Goal: Transaction & Acquisition: Purchase product/service

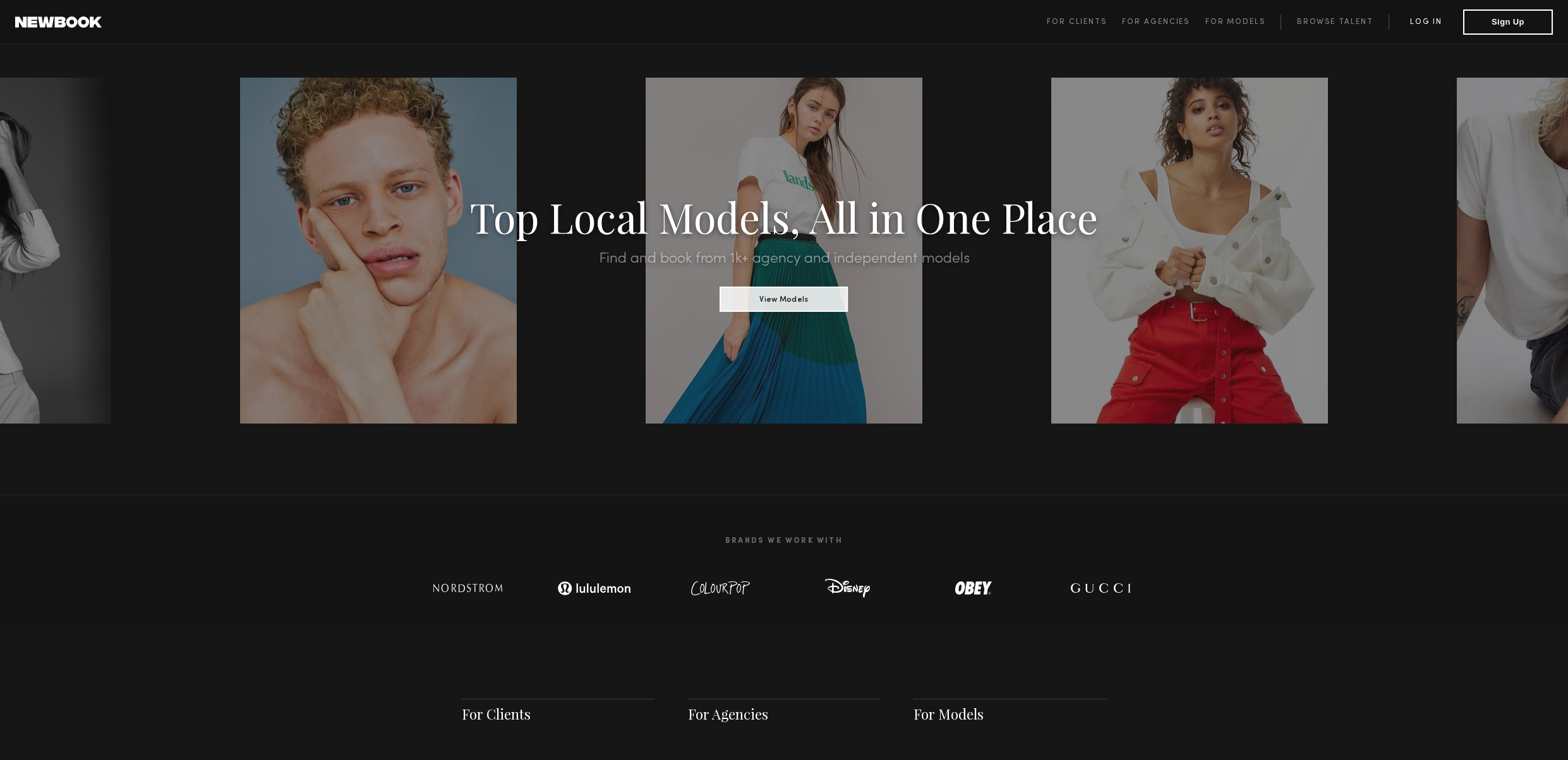
click at [1419, 16] on link "Log in" at bounding box center [1426, 21] width 75 height 15
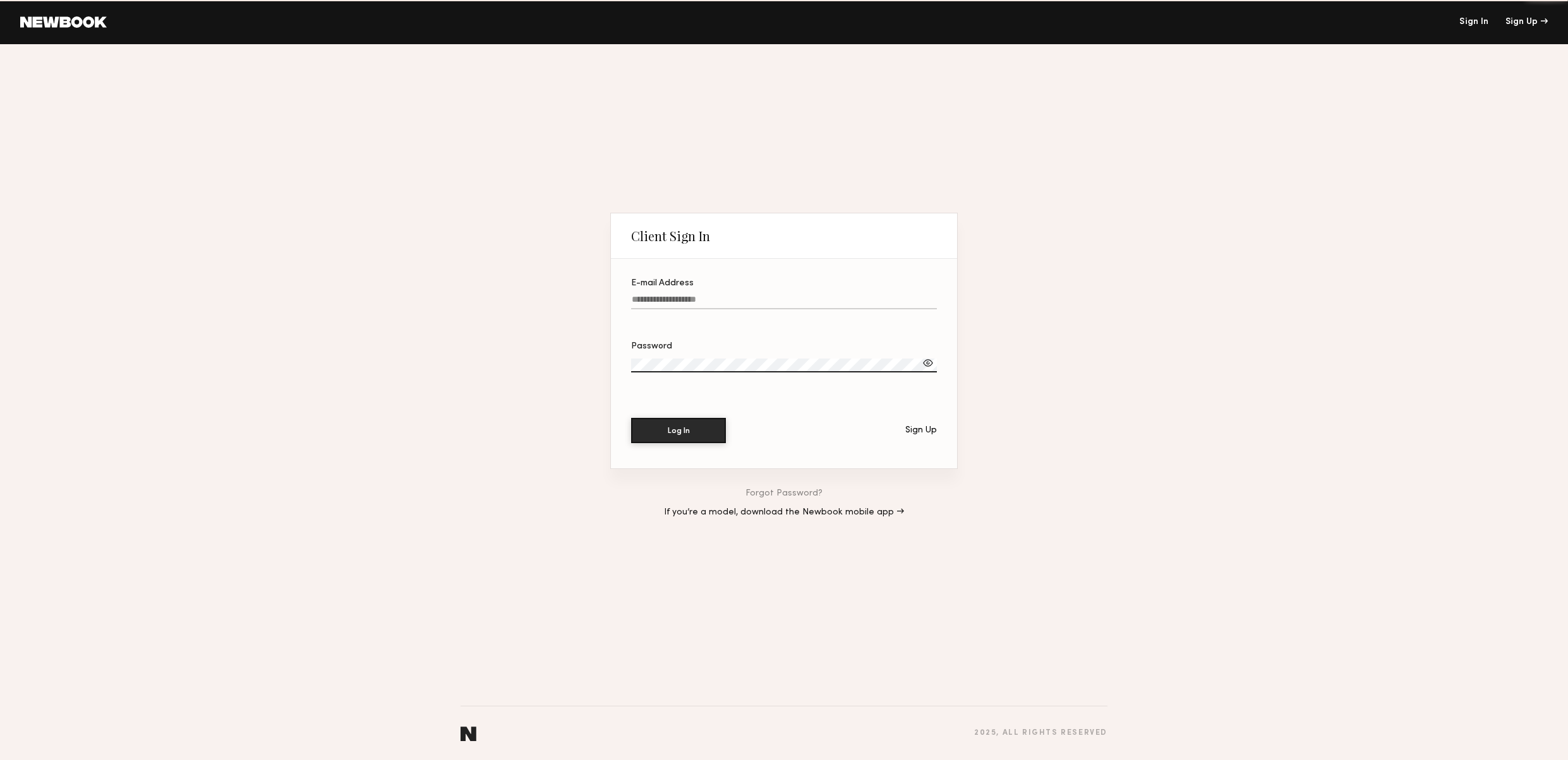
type input "**********"
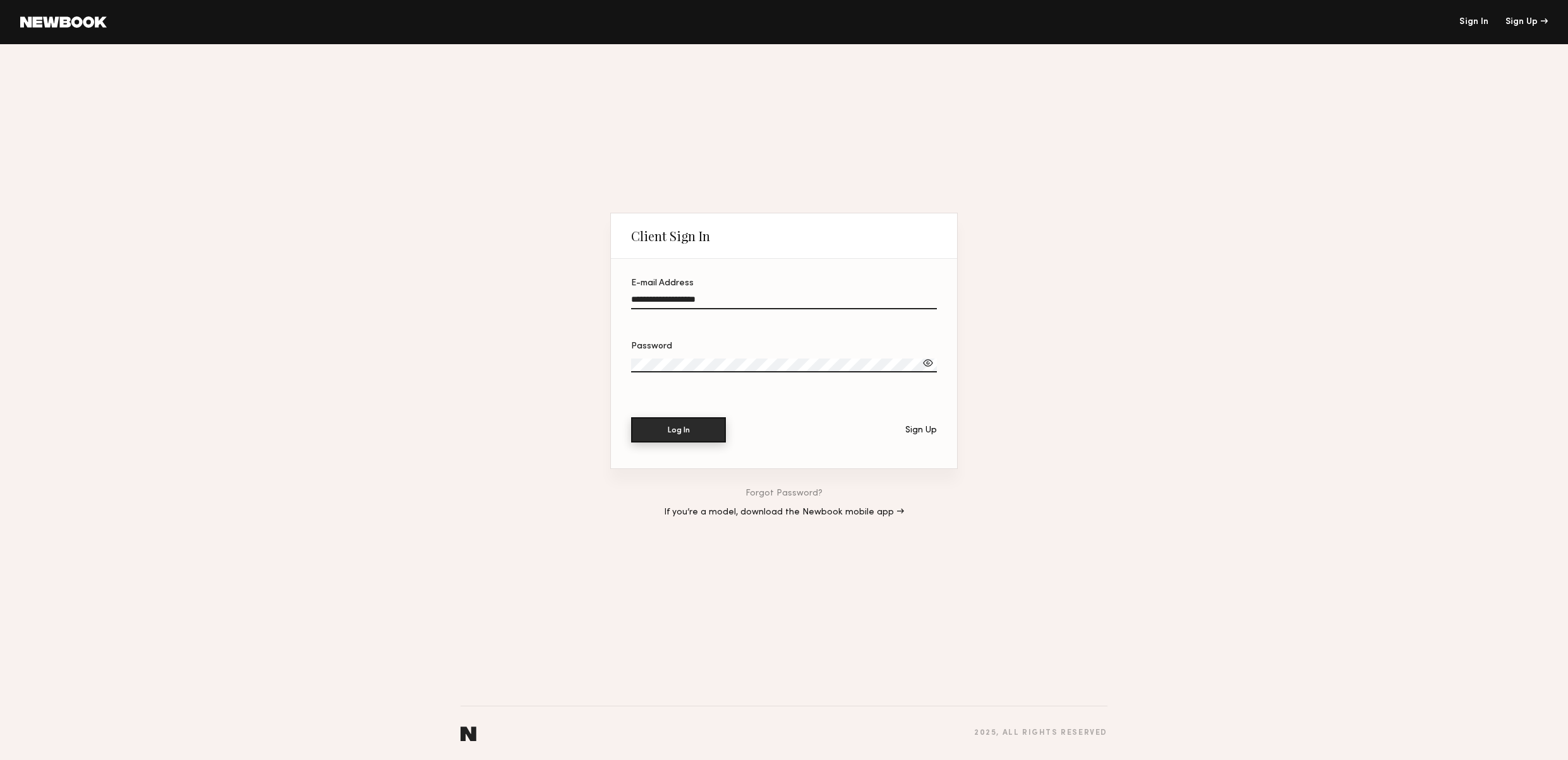
click at [689, 428] on button "Log In" at bounding box center [678, 430] width 95 height 25
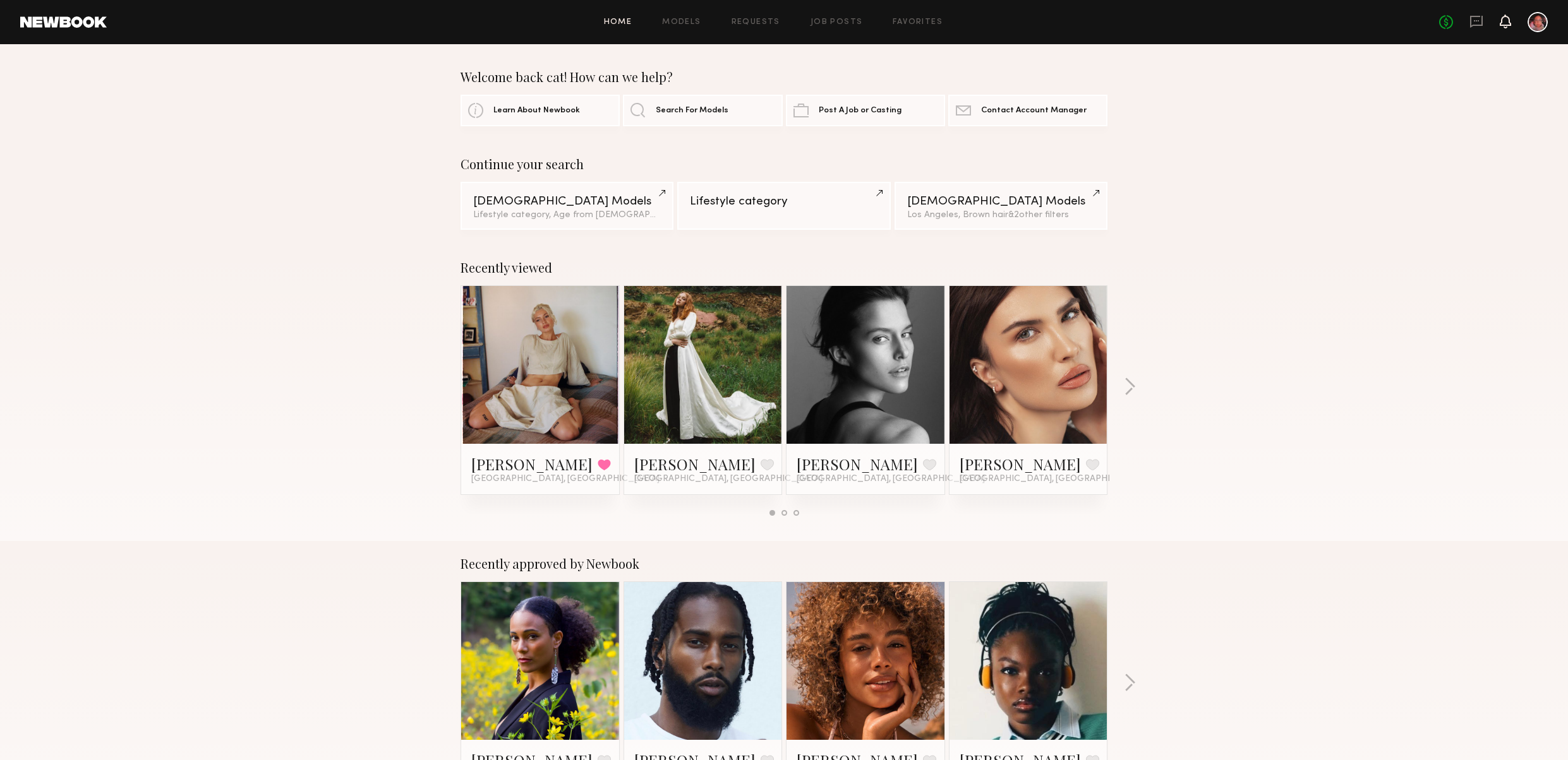
click at [1508, 20] on icon at bounding box center [1506, 20] width 10 height 9
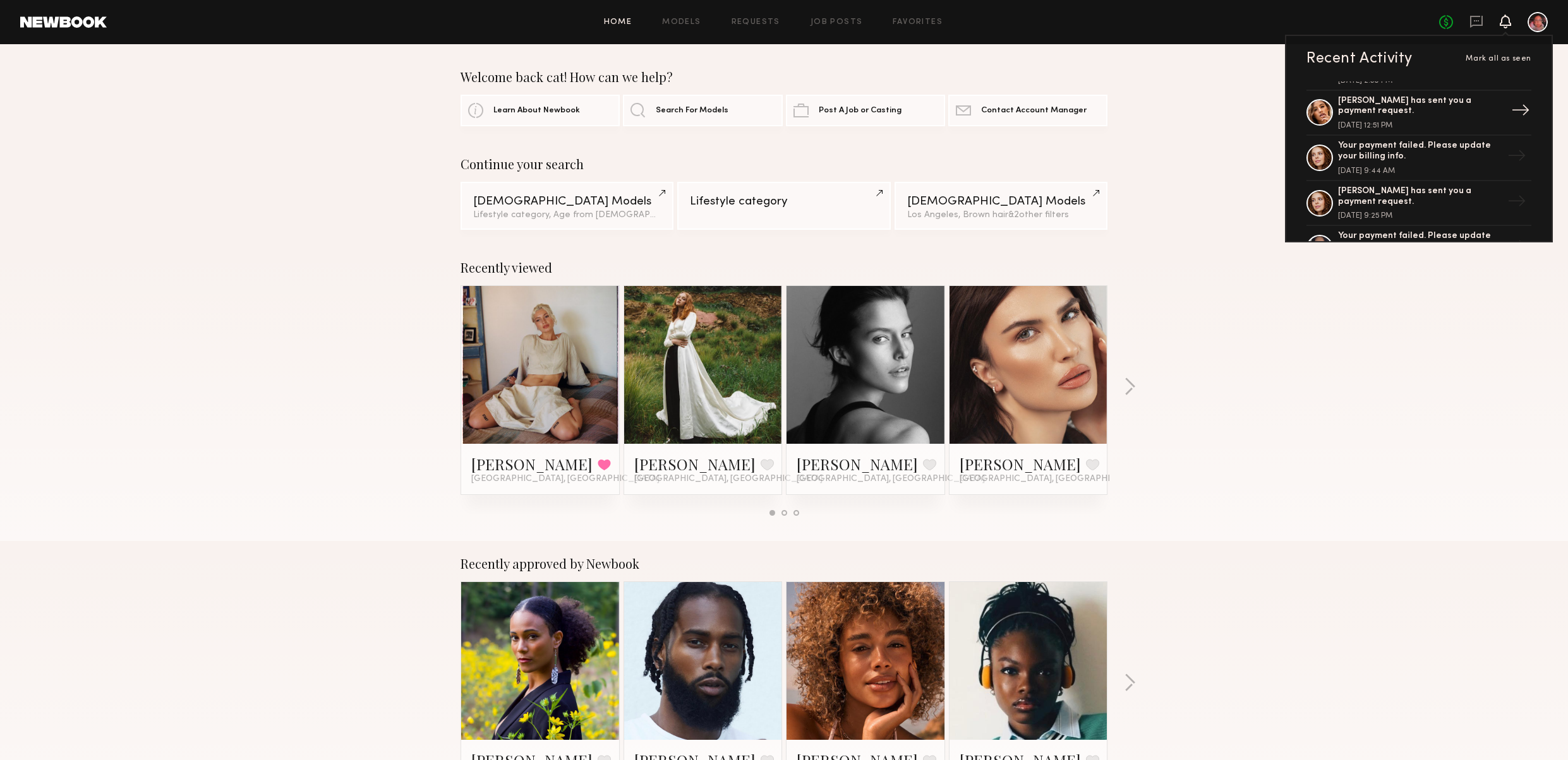
scroll to position [39, 0]
click at [1379, 190] on div "[PERSON_NAME] has sent you a payment request." at bounding box center [1421, 195] width 164 height 21
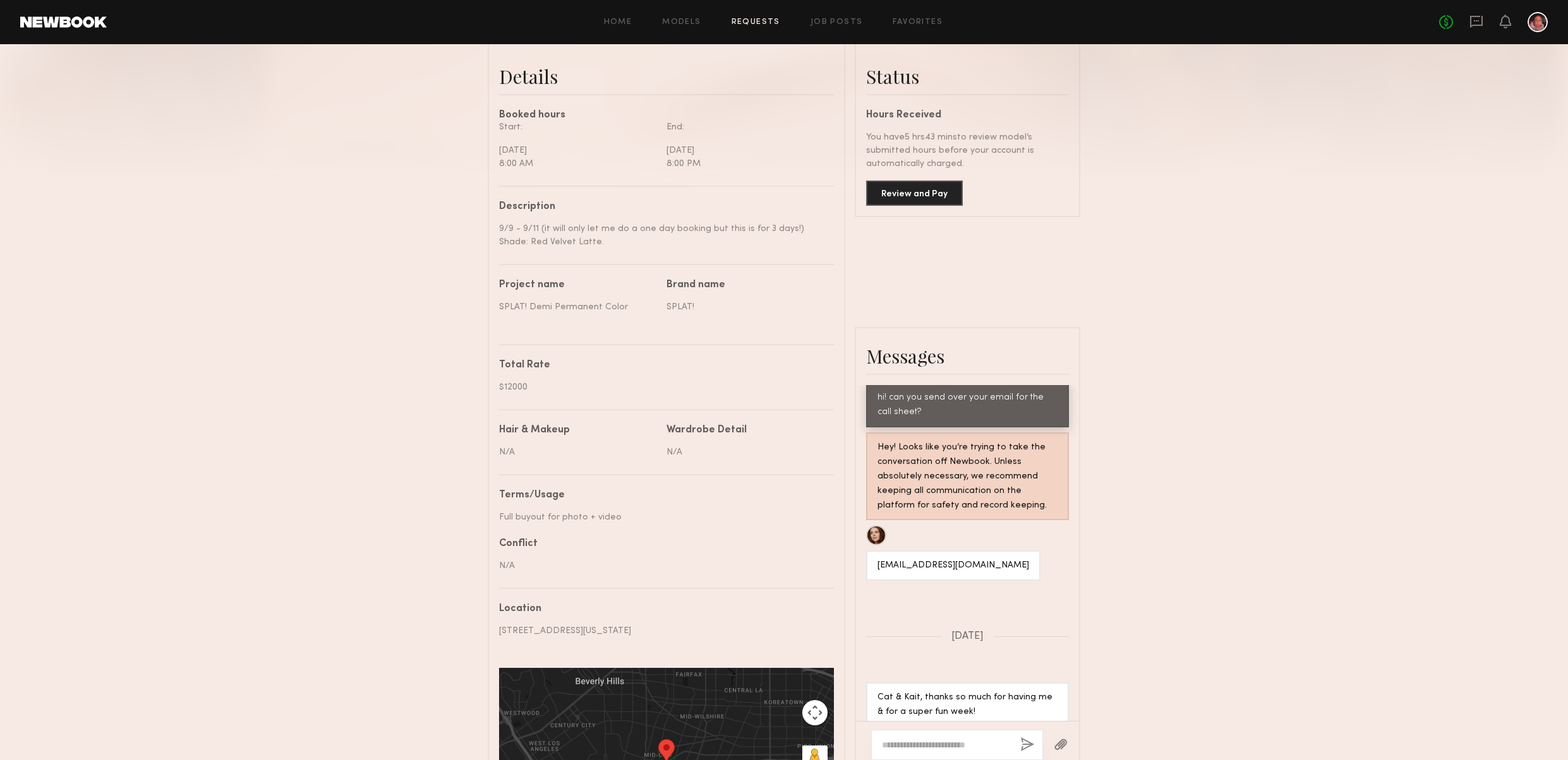
scroll to position [310, 0]
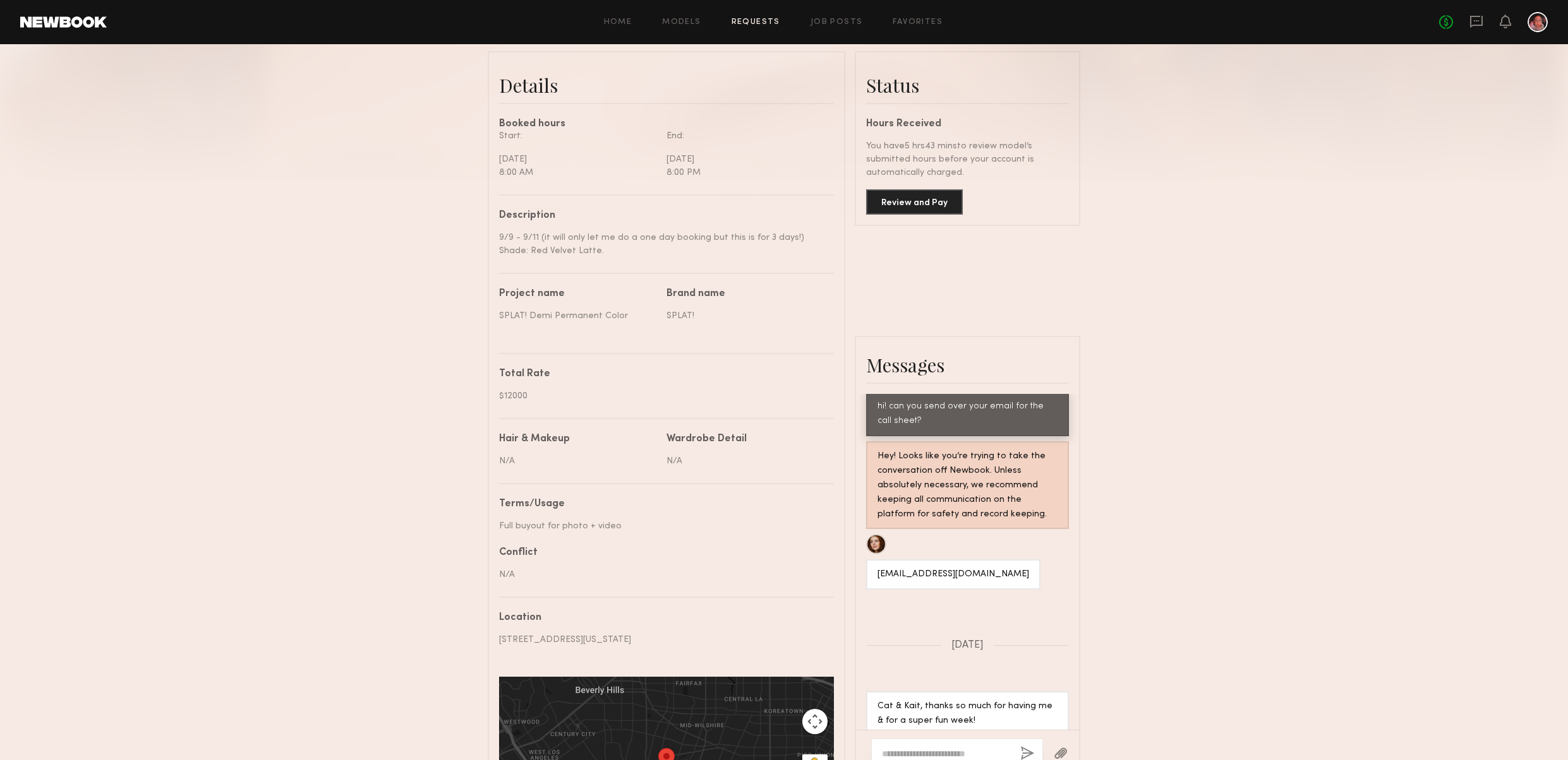
click at [1533, 21] on div at bounding box center [1538, 22] width 21 height 20
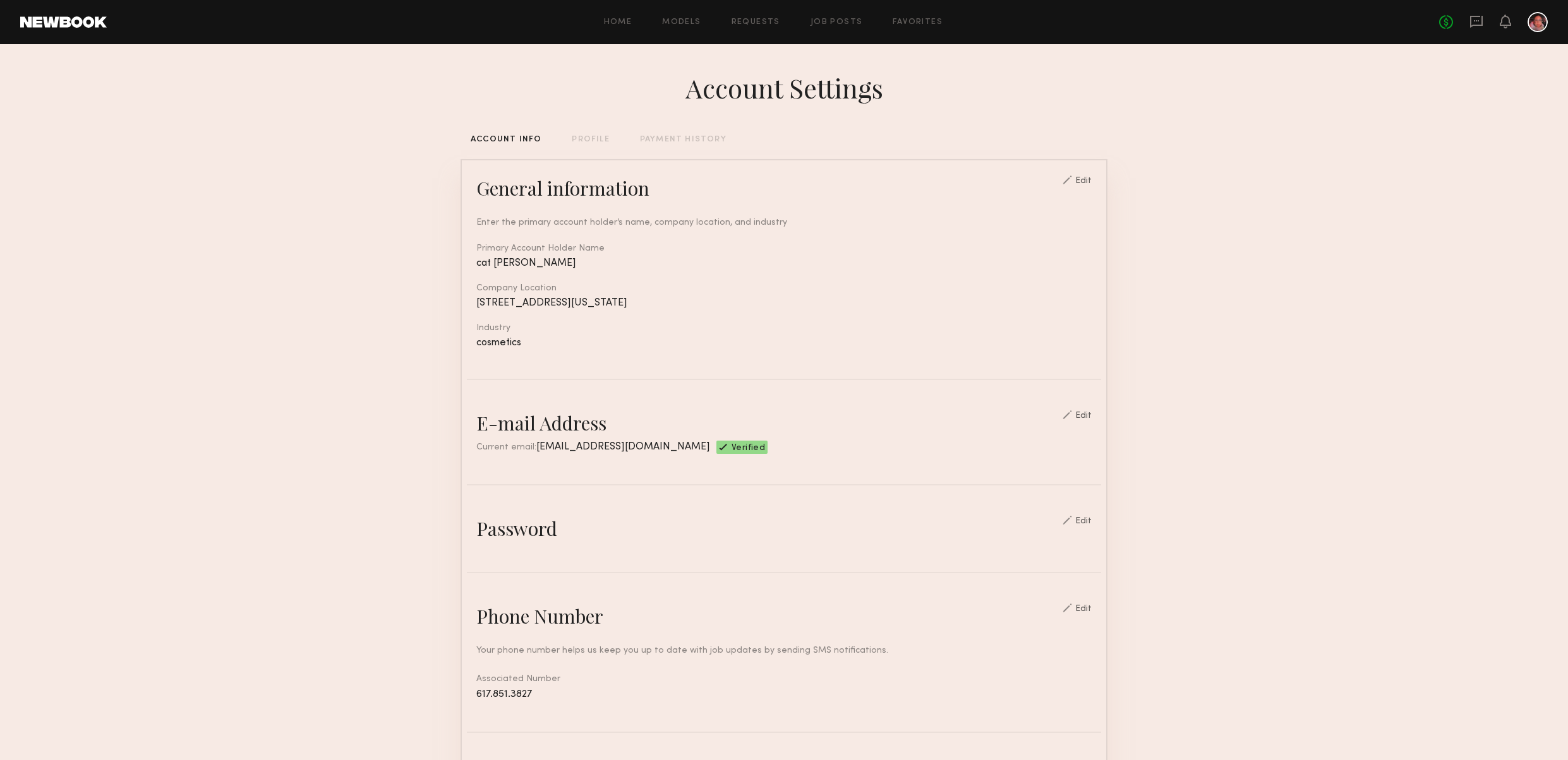
scroll to position [406, 0]
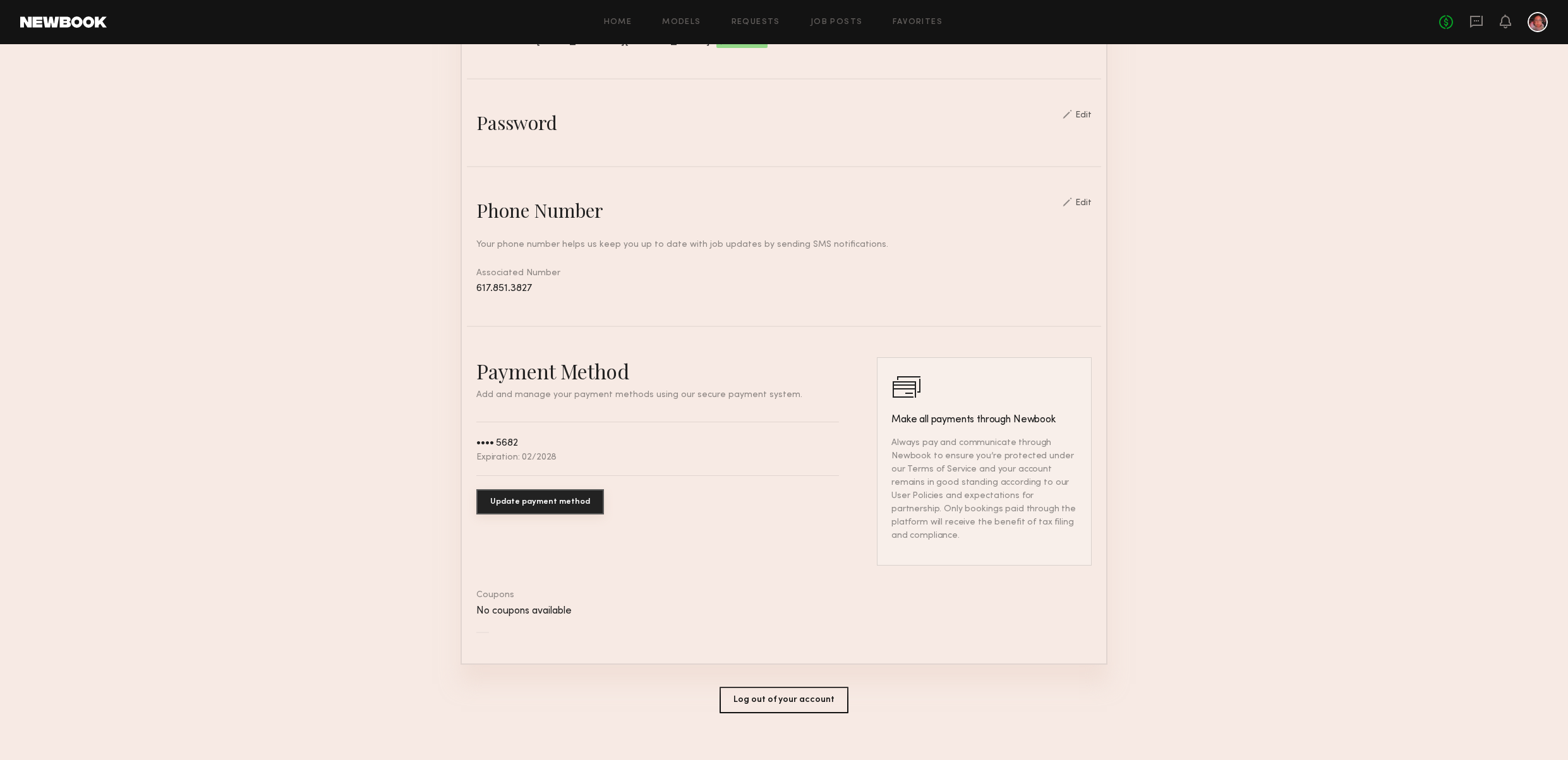
click at [564, 497] on button "Update payment method" at bounding box center [540, 502] width 128 height 25
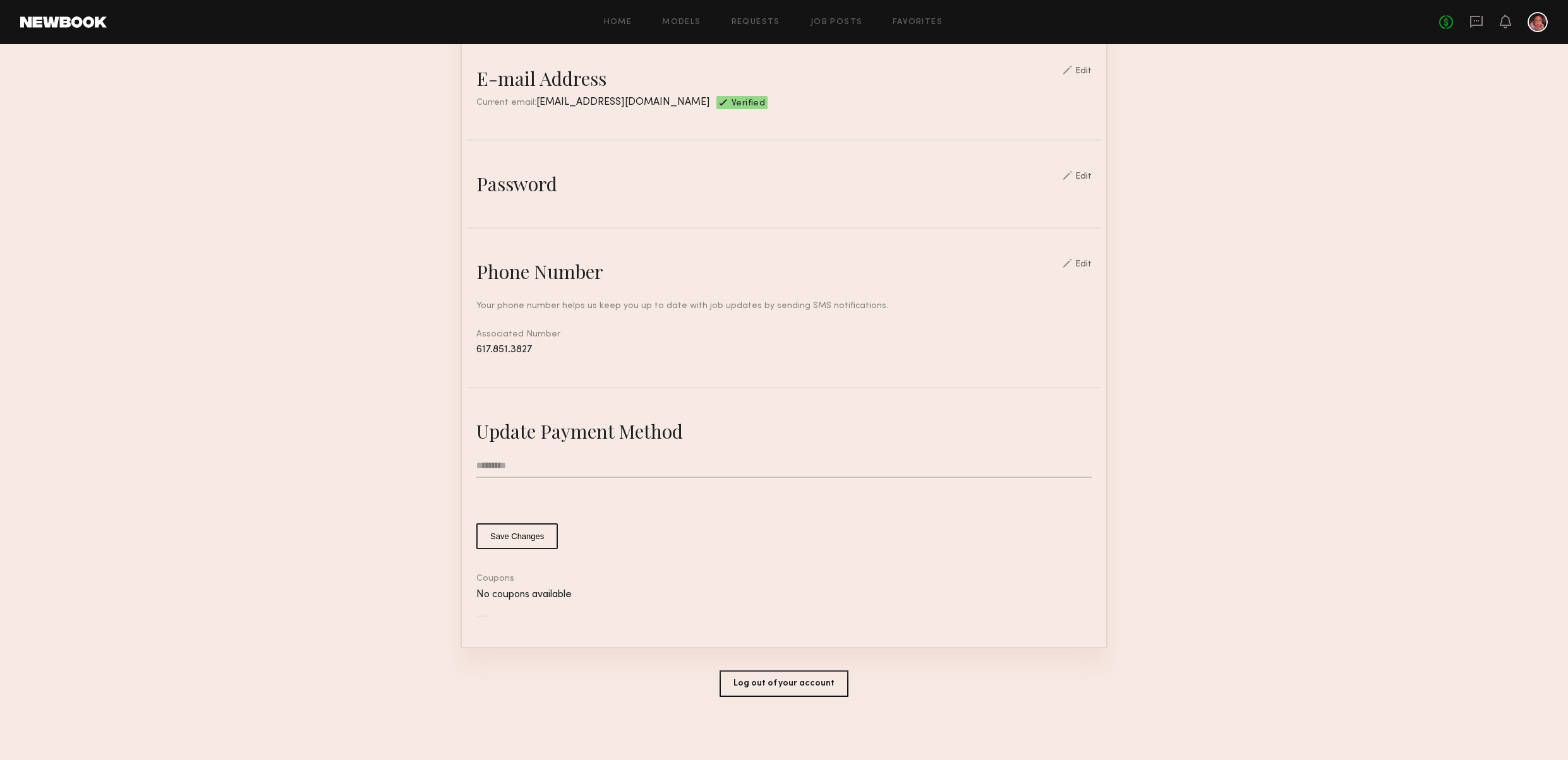
scroll to position [342, 0]
click at [532, 468] on input "text" at bounding box center [784, 468] width 615 height 24
type input "**********"
click at [522, 538] on button "Save Changes" at bounding box center [517, 538] width 81 height 26
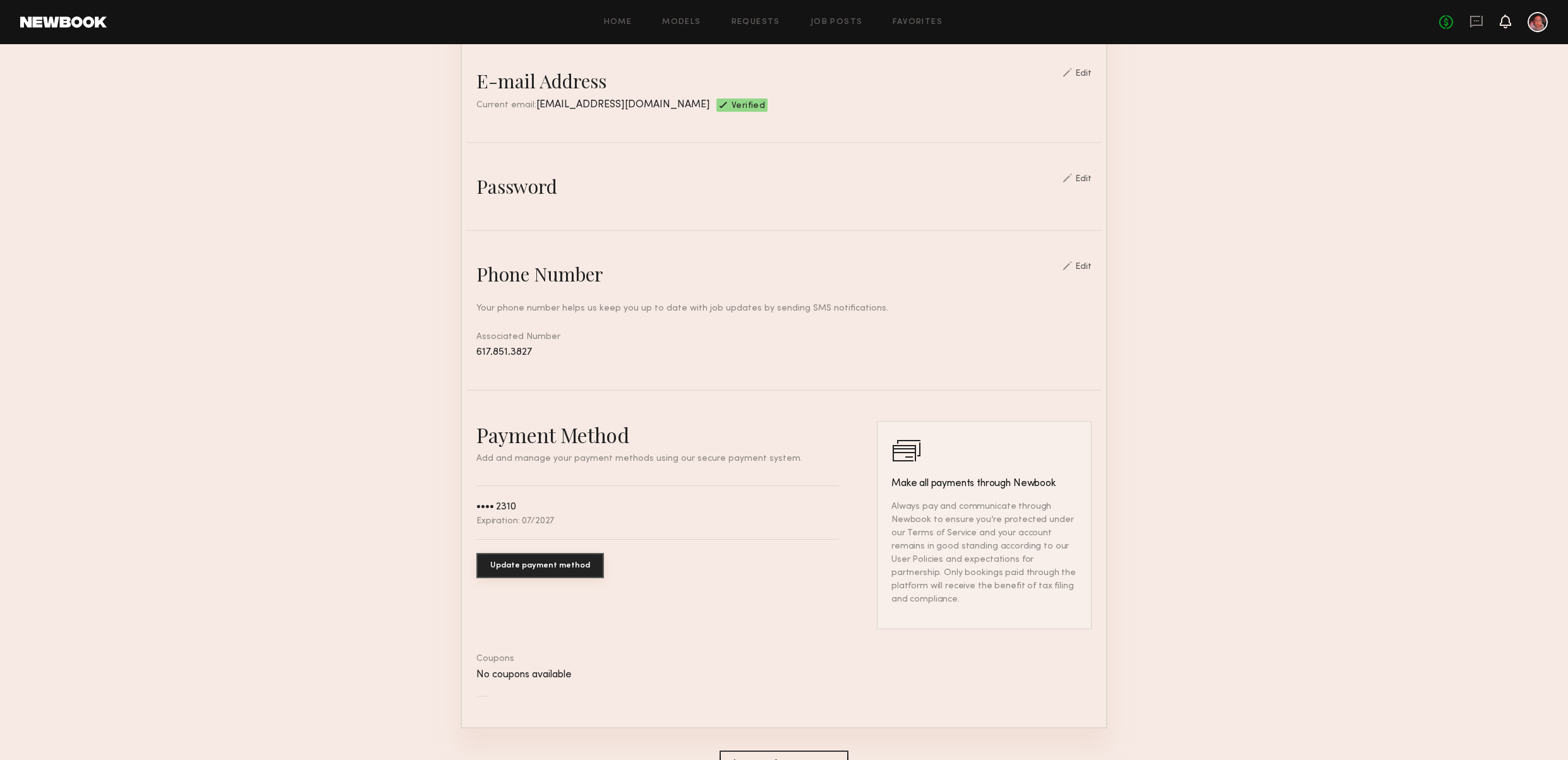
click at [1504, 23] on icon at bounding box center [1506, 20] width 10 height 9
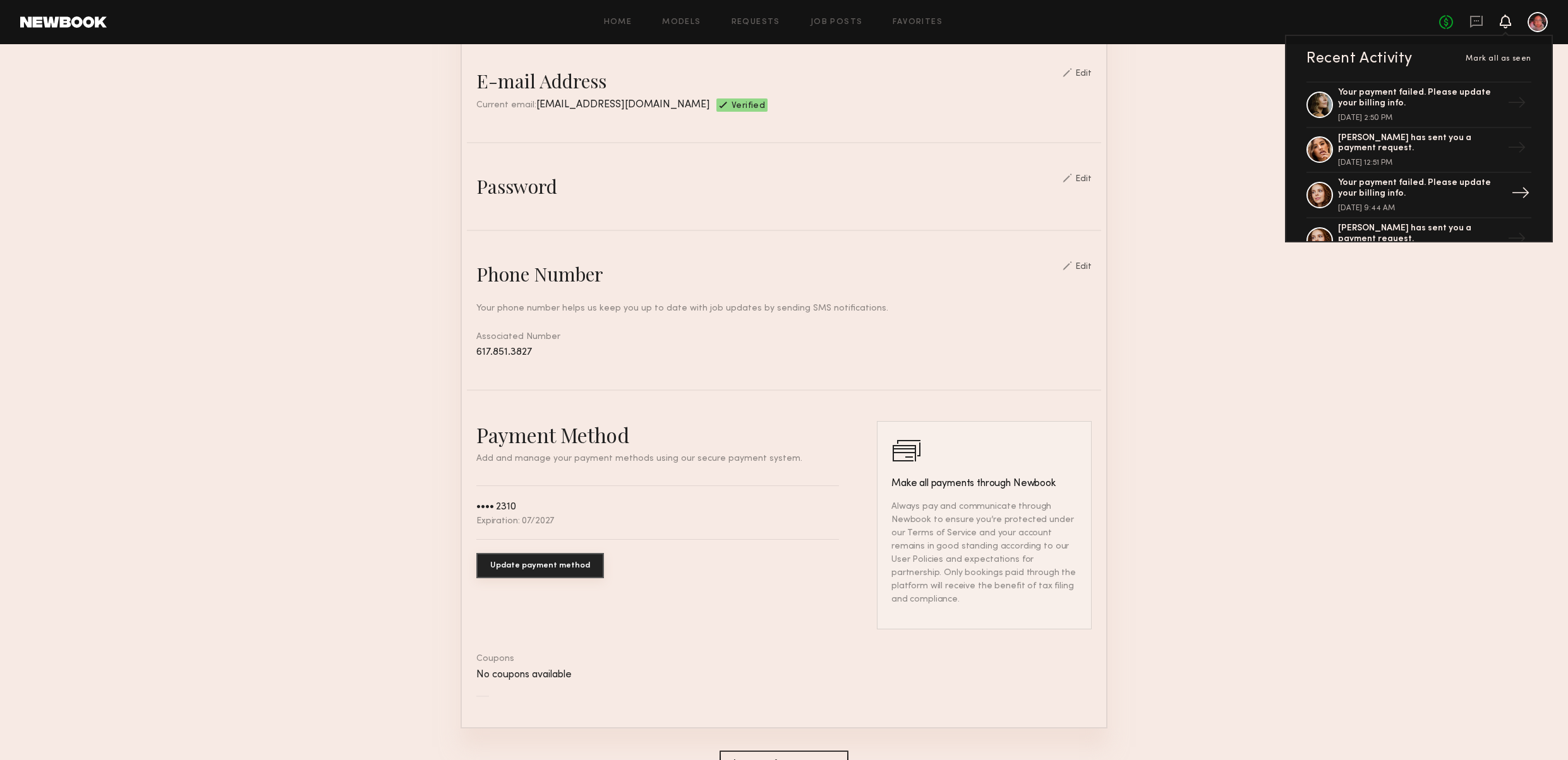
click at [1394, 192] on div "Your payment failed. Please update your billing info." at bounding box center [1421, 188] width 164 height 21
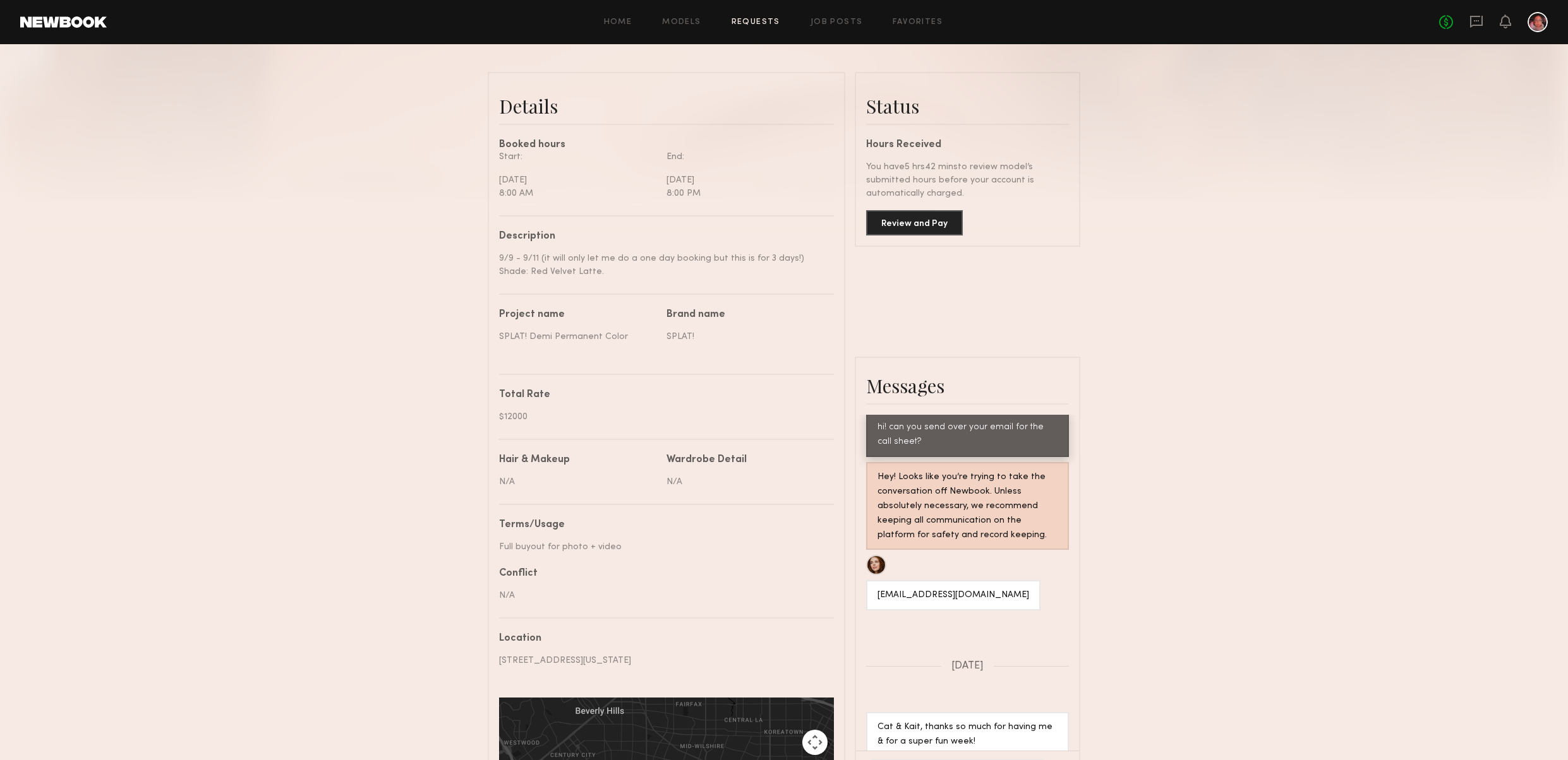
scroll to position [301, 0]
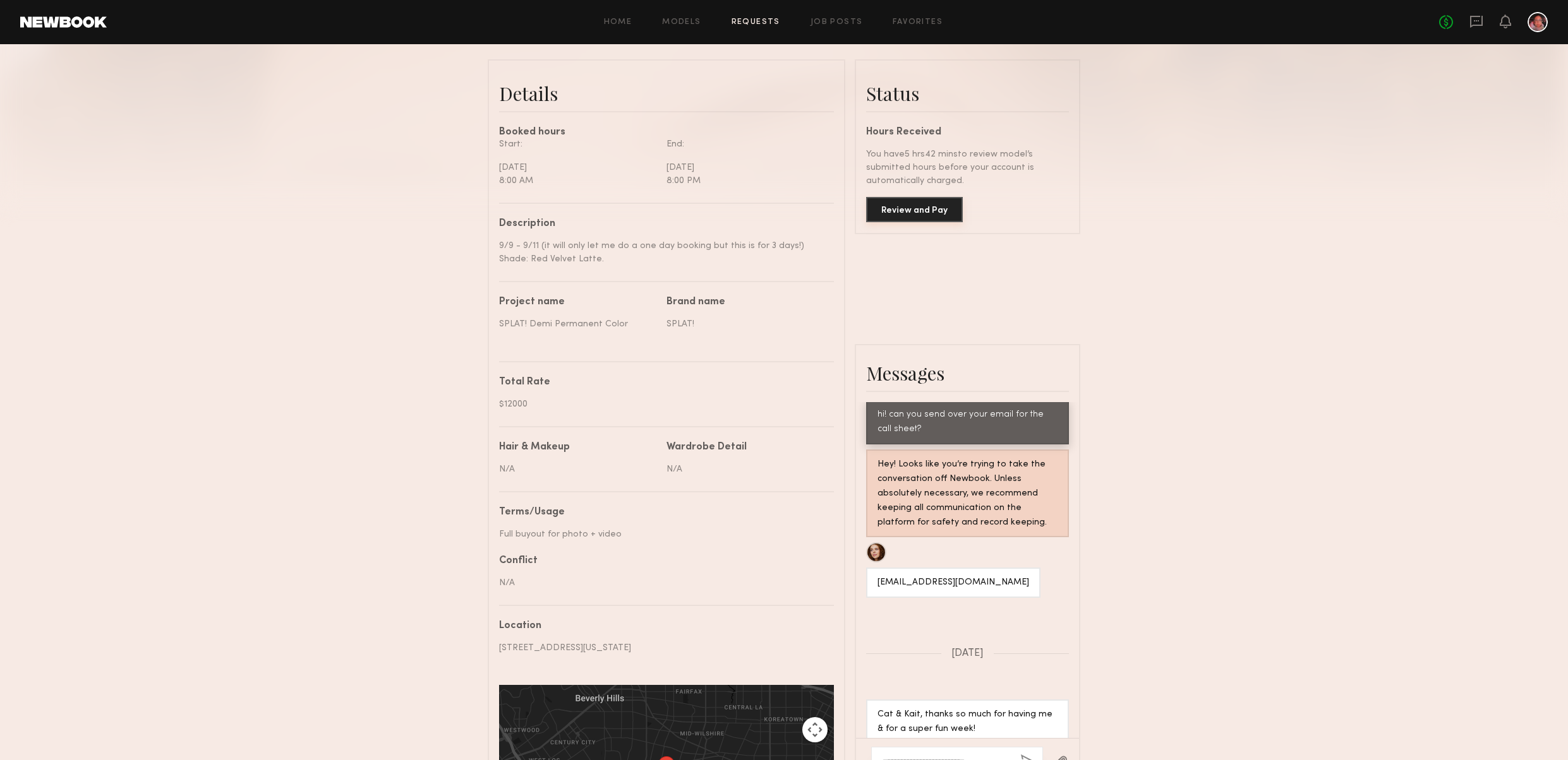
click at [923, 207] on button "Review and Pay" at bounding box center [914, 210] width 97 height 25
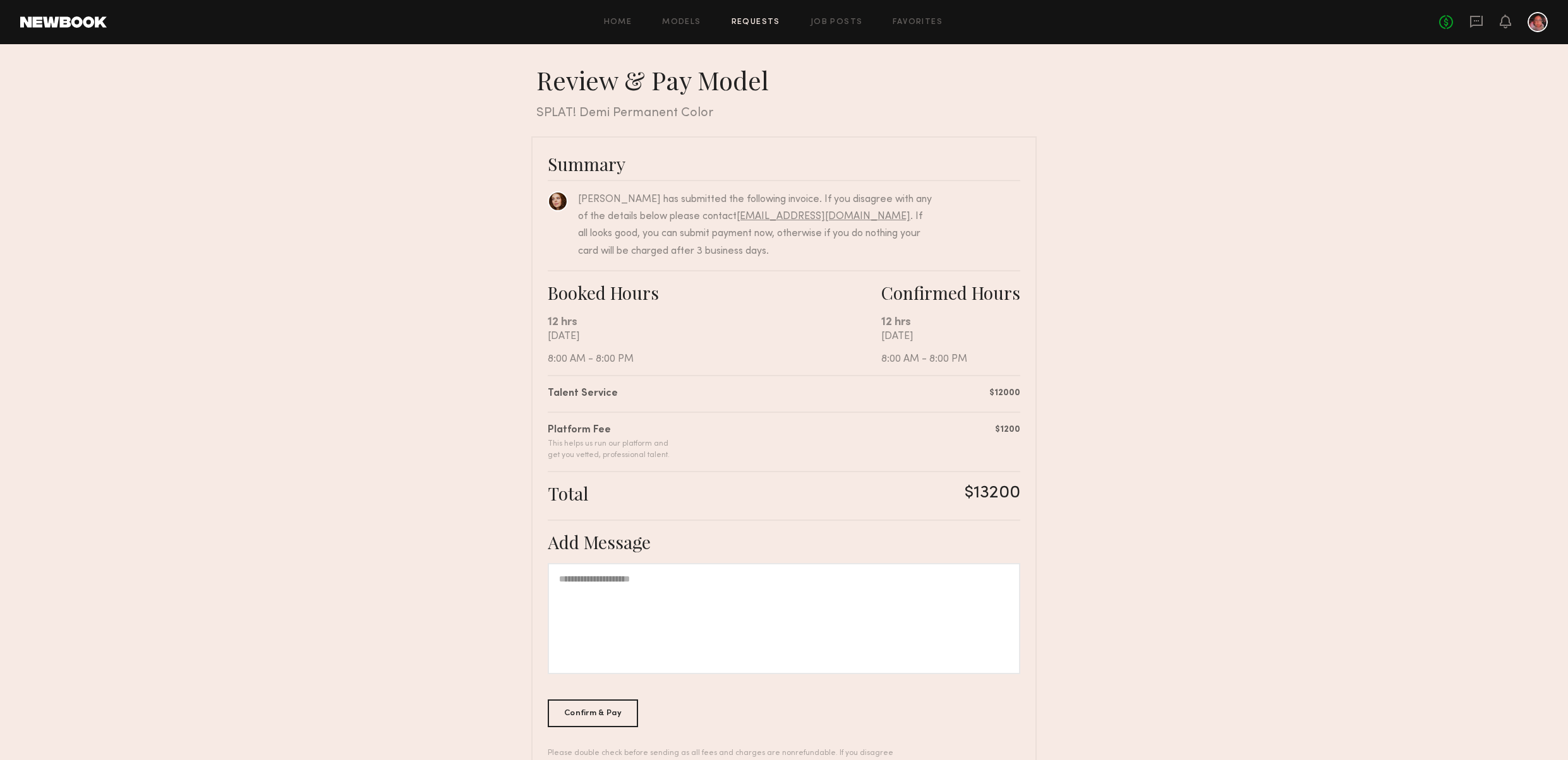
scroll to position [47, 0]
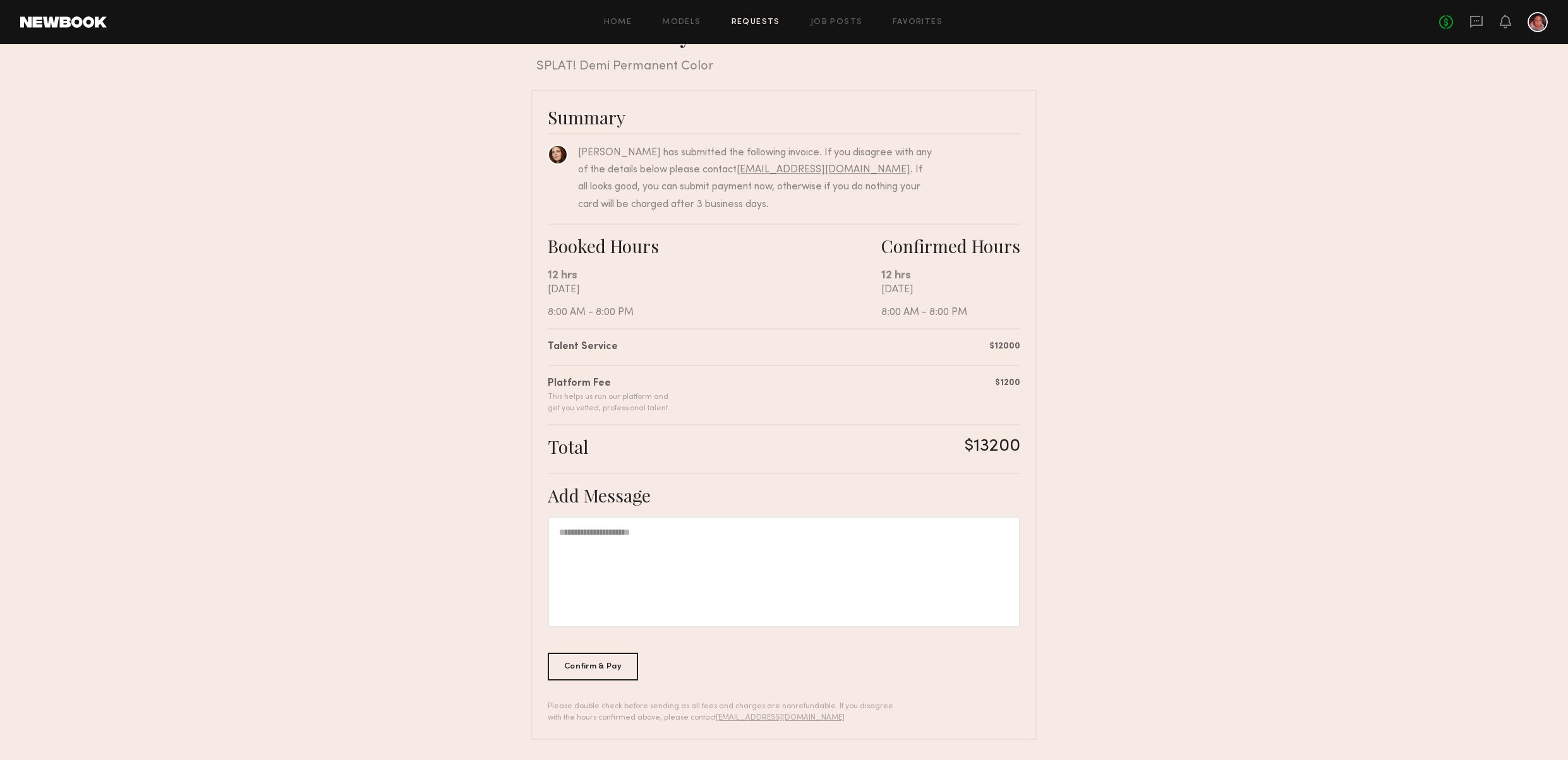
click at [836, 567] on div at bounding box center [784, 572] width 472 height 111
drag, startPoint x: 629, startPoint y: 542, endPoint x: 551, endPoint y: 542, distance: 78.0
click at [551, 542] on div "**********" at bounding box center [784, 572] width 472 height 111
click at [1504, 21] on icon at bounding box center [1506, 20] width 10 height 9
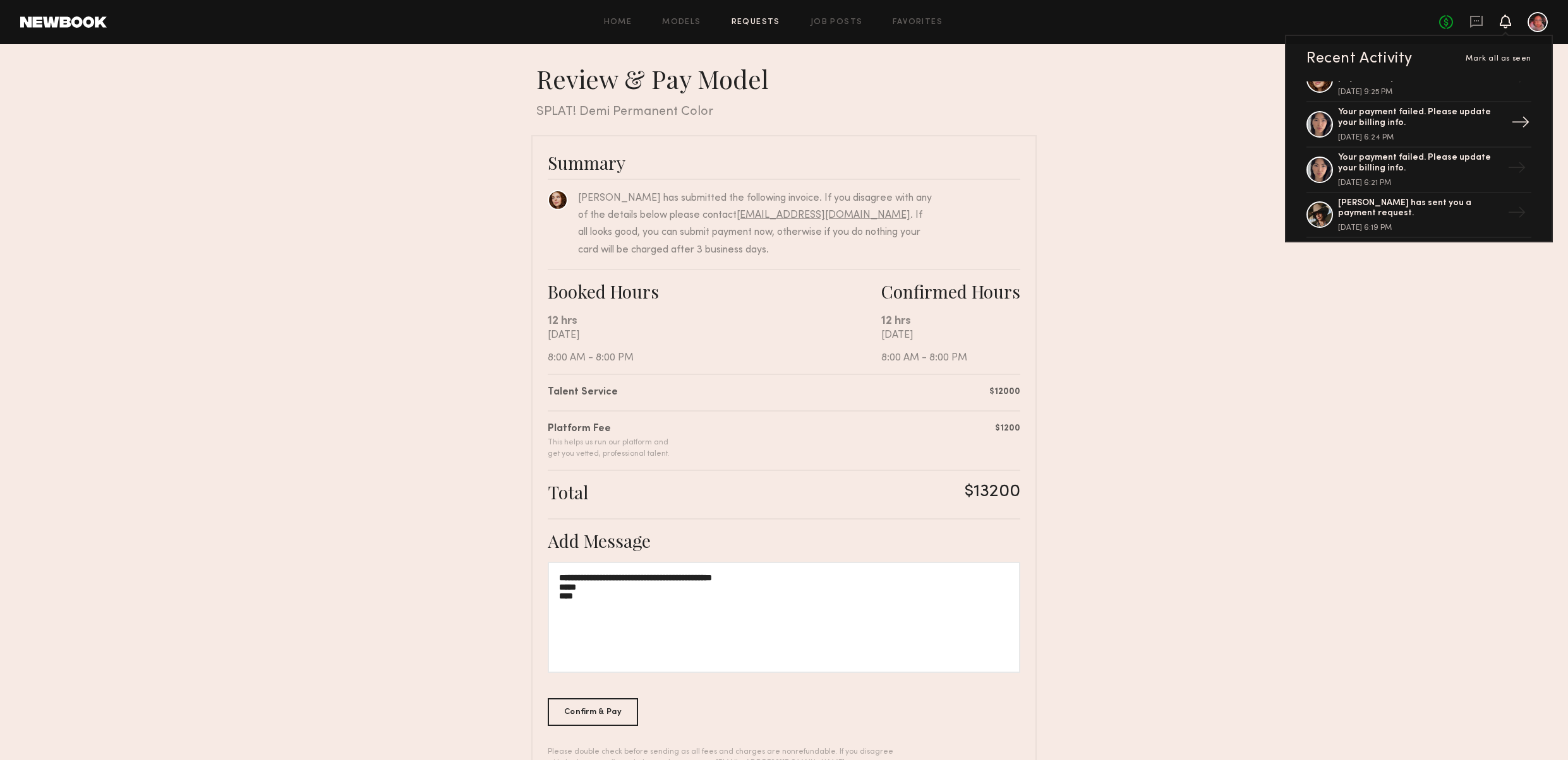
scroll to position [0, 0]
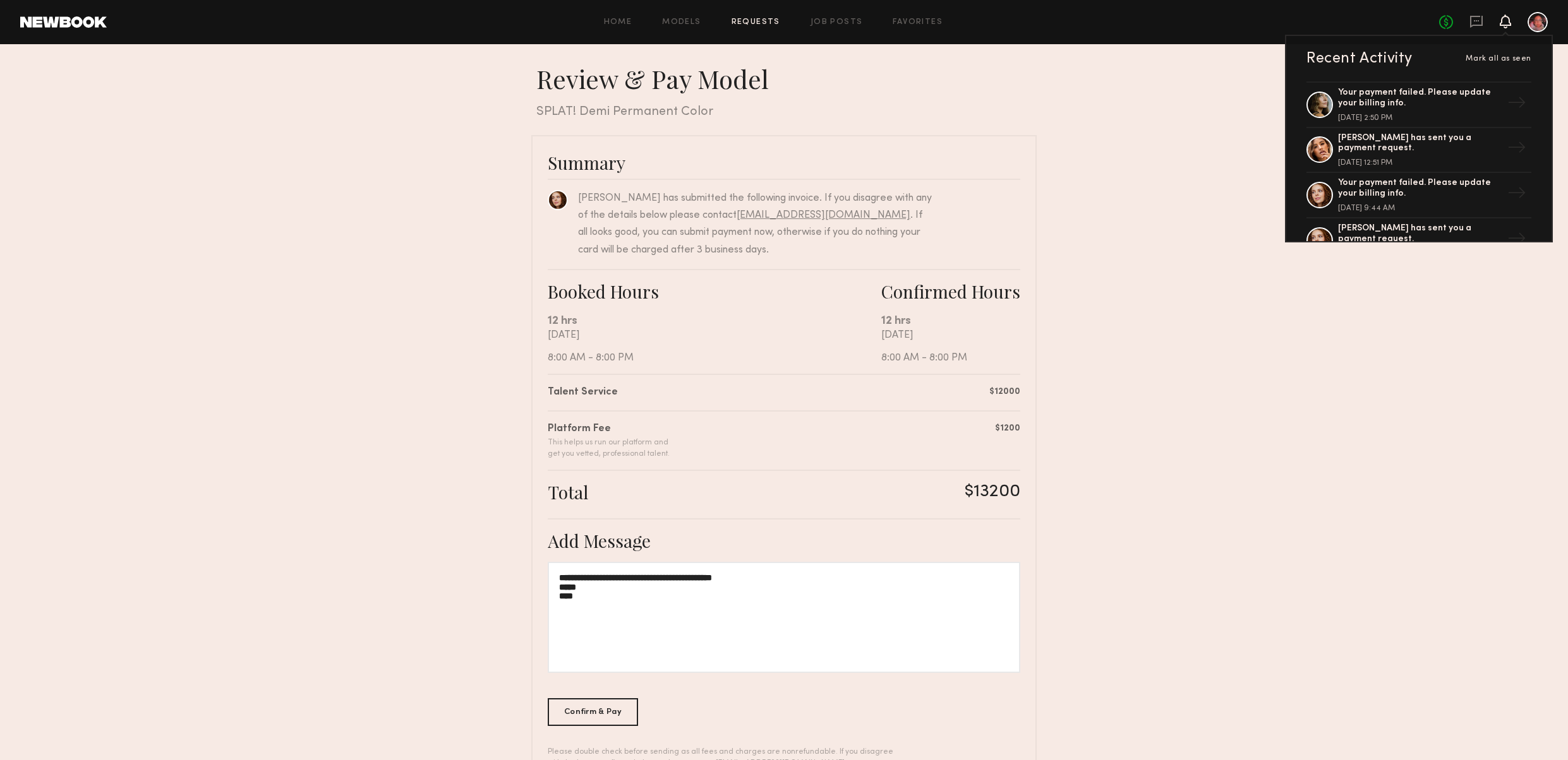
click at [1245, 200] on nb-booking-payment "**********" at bounding box center [784, 424] width 1568 height 722
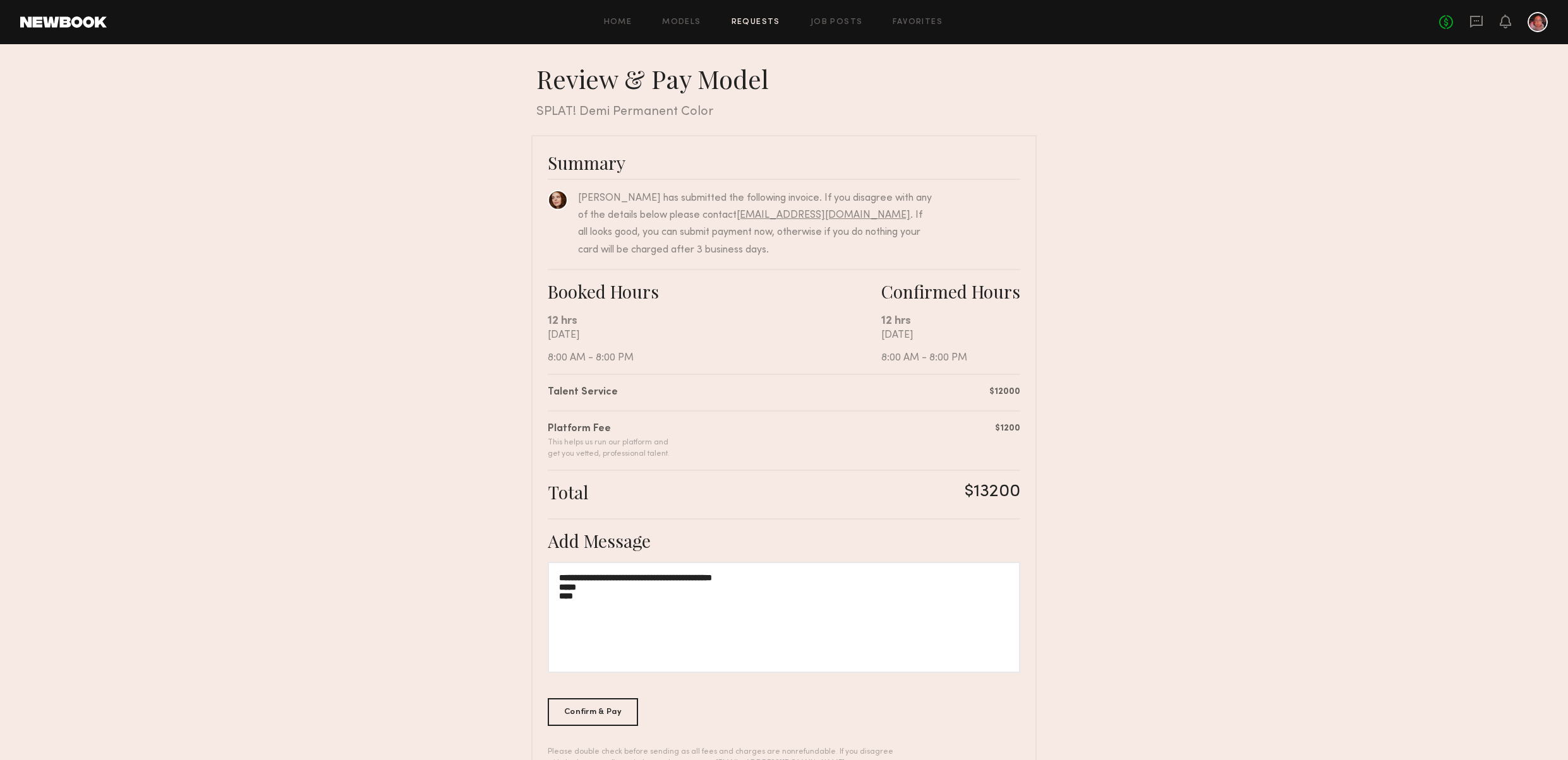
scroll to position [47, 0]
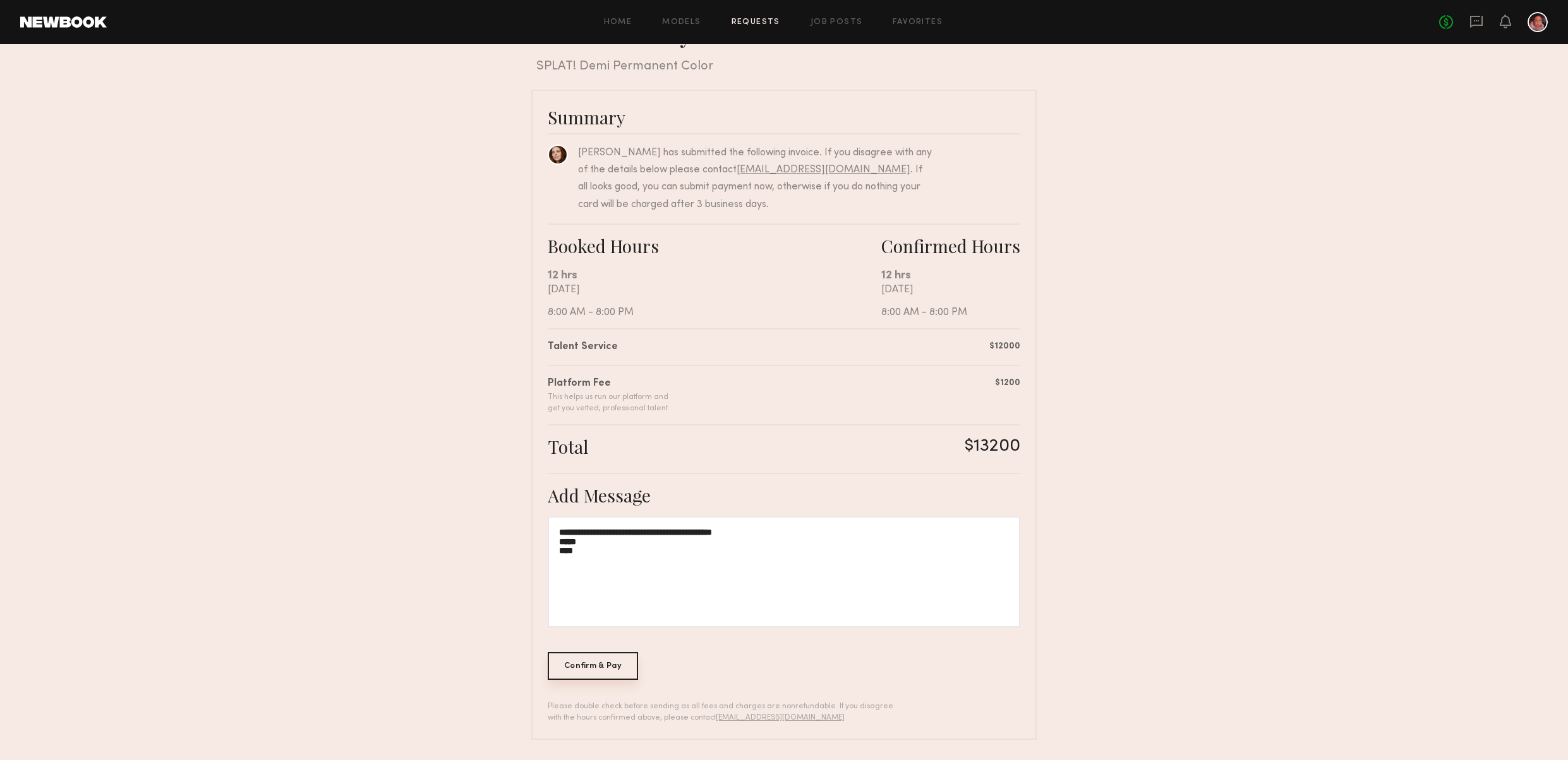
click at [589, 668] on div "Confirm & Pay" at bounding box center [593, 666] width 91 height 28
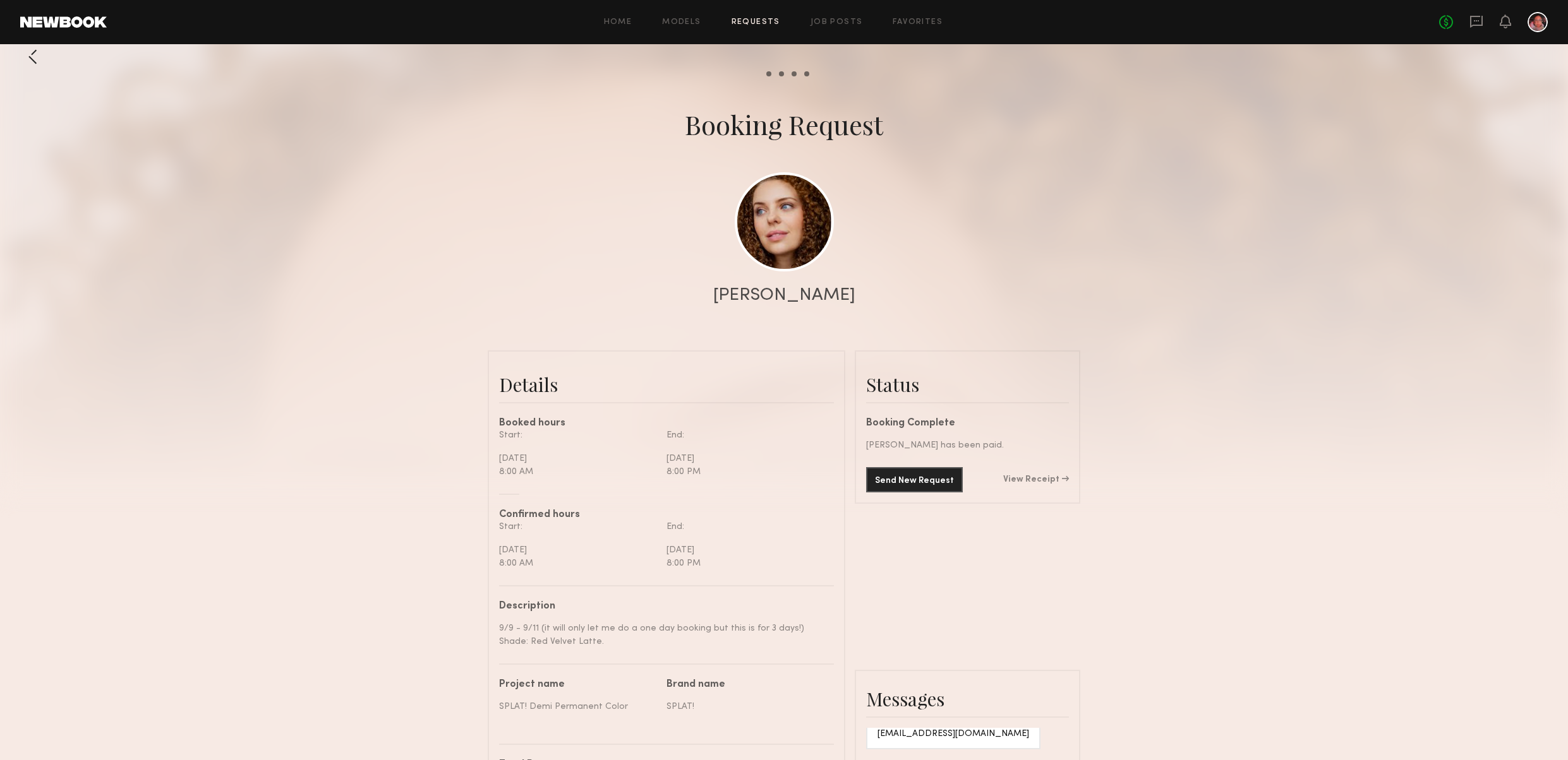
scroll to position [11, 0]
click at [1047, 480] on link "View Receipt" at bounding box center [1036, 479] width 65 height 9
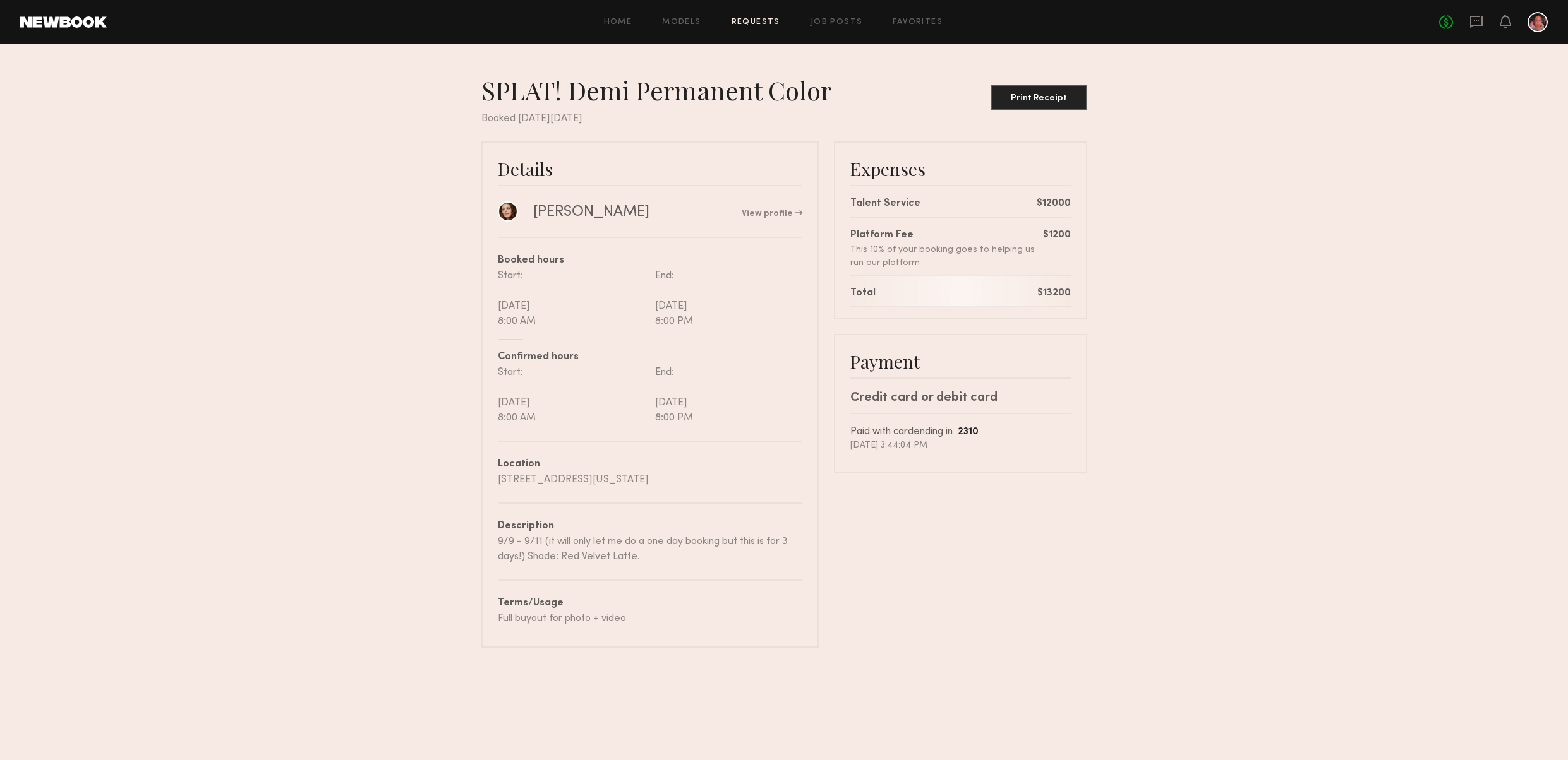
click at [758, 20] on link "Requests" at bounding box center [756, 22] width 49 height 8
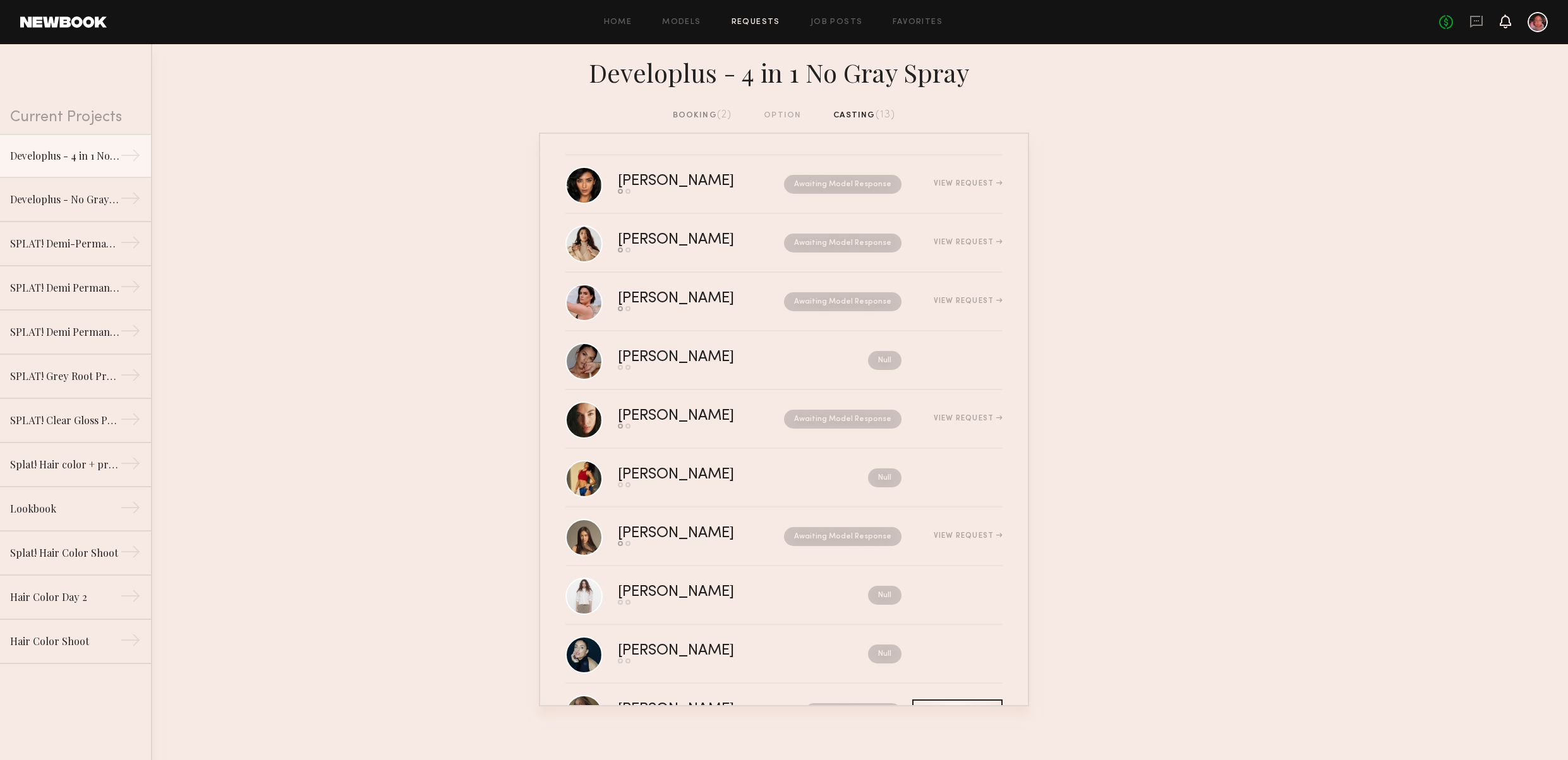
click at [1507, 24] on icon at bounding box center [1506, 20] width 10 height 9
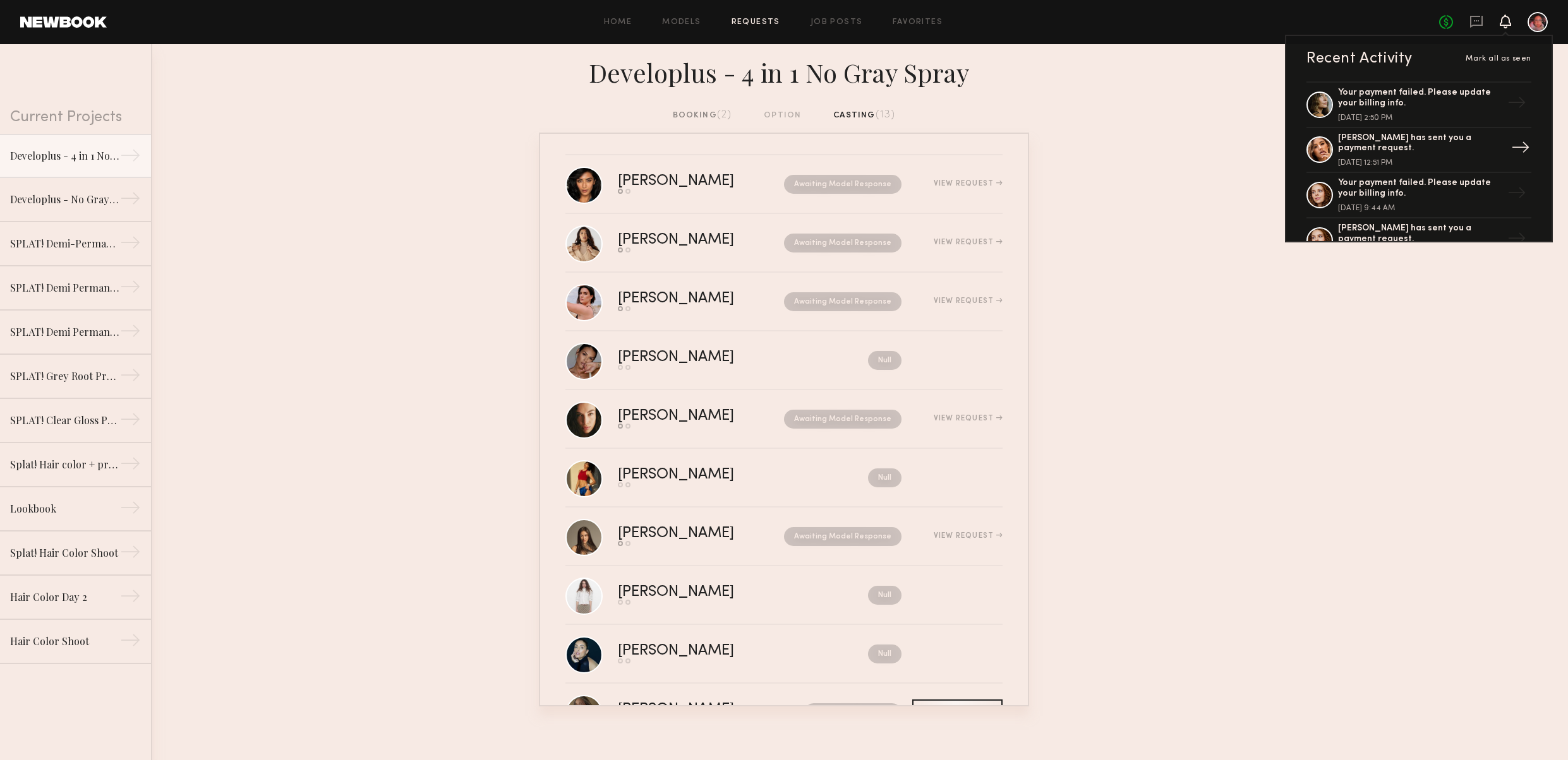
click at [1402, 139] on div "[PERSON_NAME] has sent you a payment request." at bounding box center [1421, 143] width 164 height 21
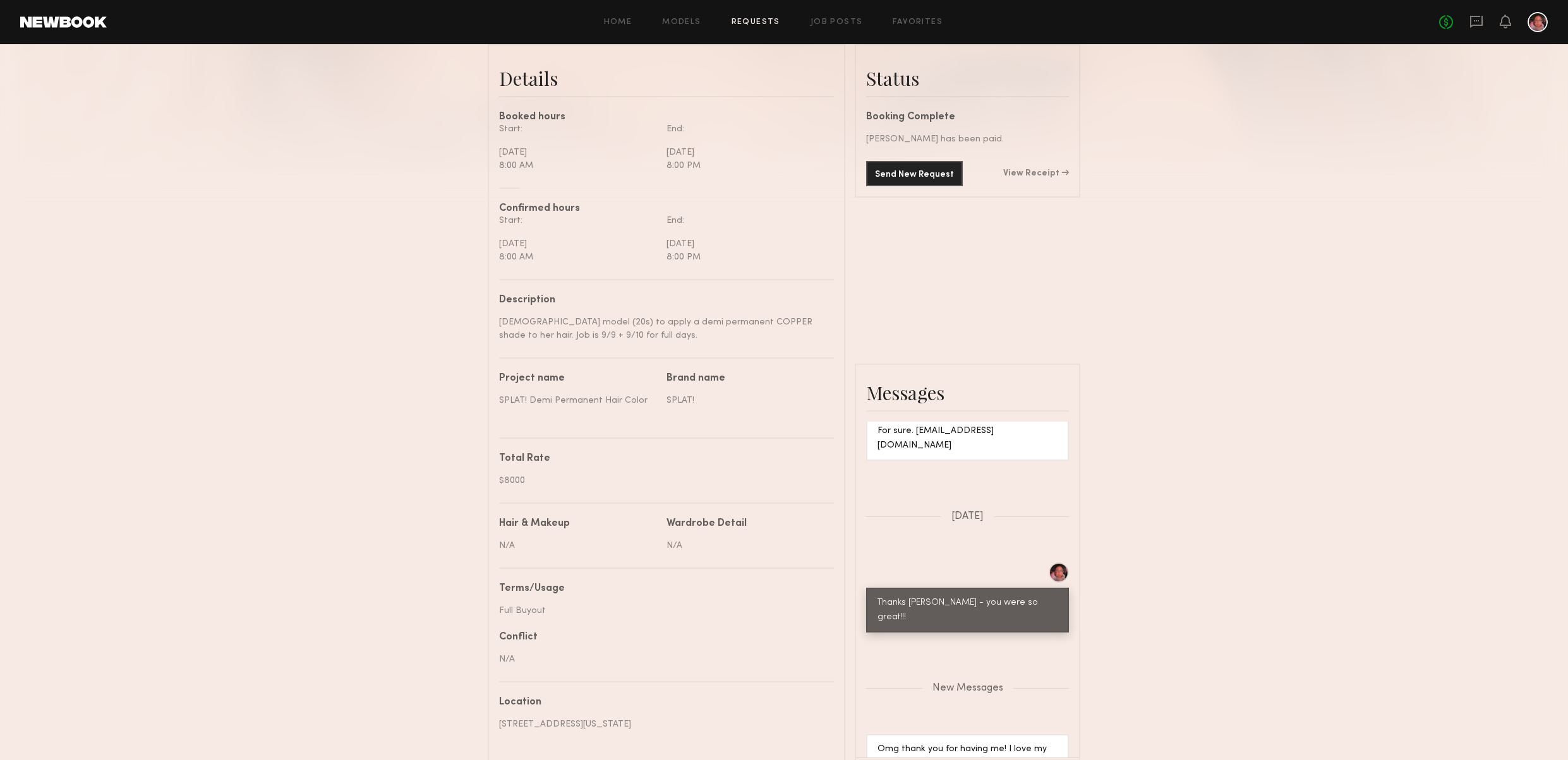
scroll to position [319, 0]
click at [1047, 170] on link "View Receipt" at bounding box center [1036, 171] width 65 height 9
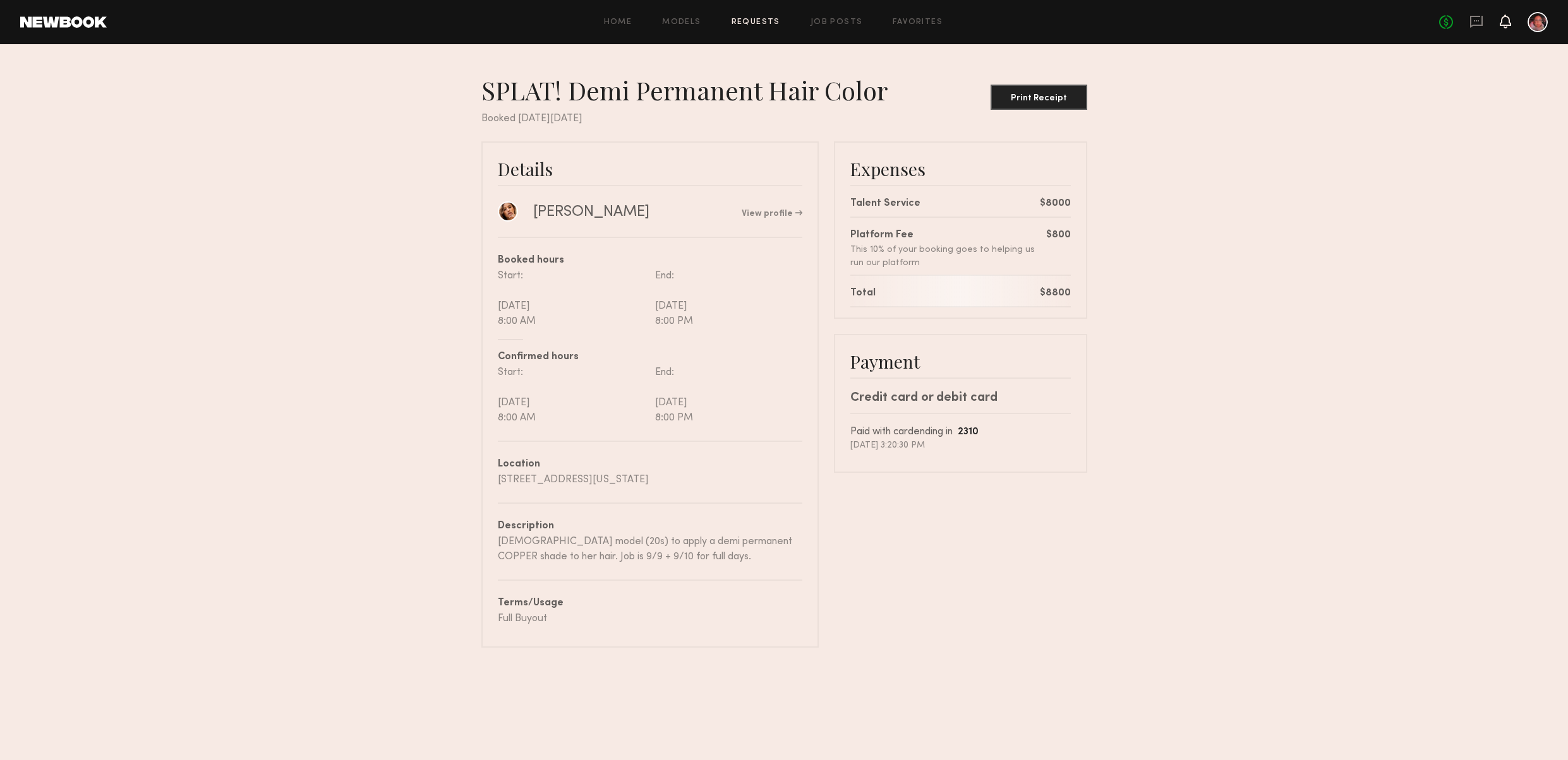
click at [1506, 26] on icon at bounding box center [1506, 21] width 11 height 14
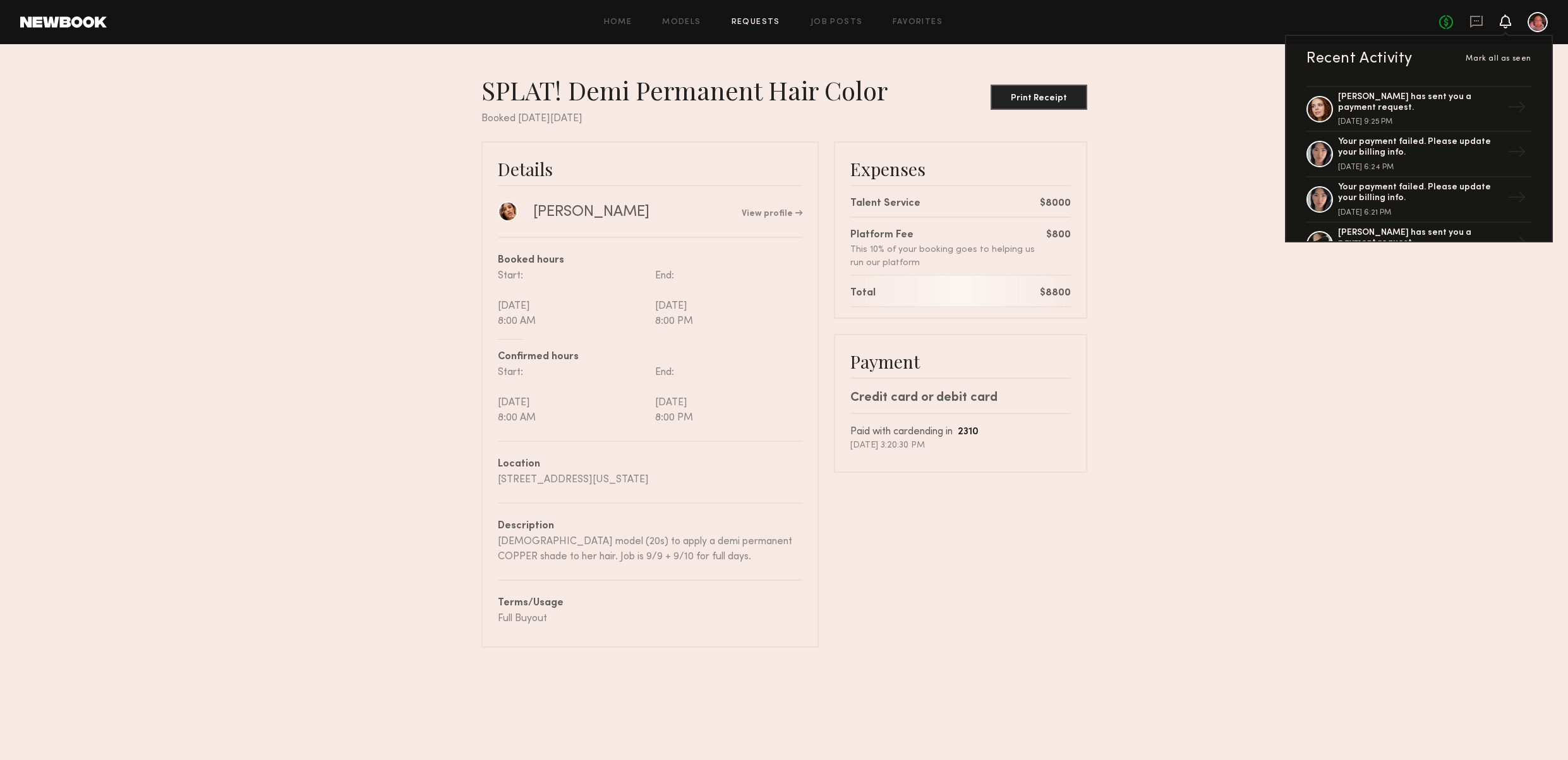
scroll to position [132, 0]
click at [1374, 104] on div "[PERSON_NAME] has sent you a payment request." at bounding box center [1421, 101] width 164 height 21
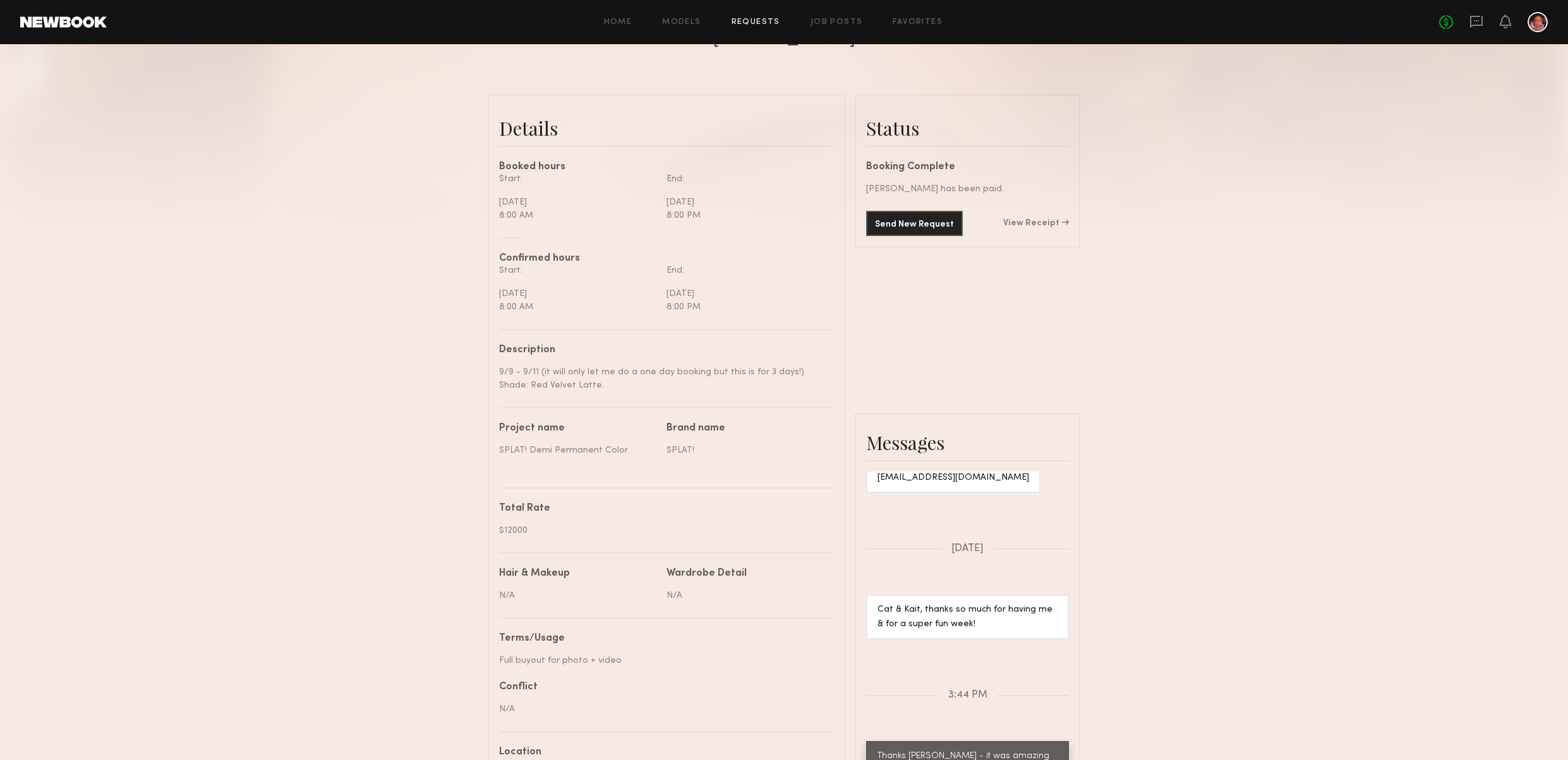
scroll to position [270, 0]
click at [1044, 223] on link "View Receipt" at bounding box center [1036, 219] width 65 height 9
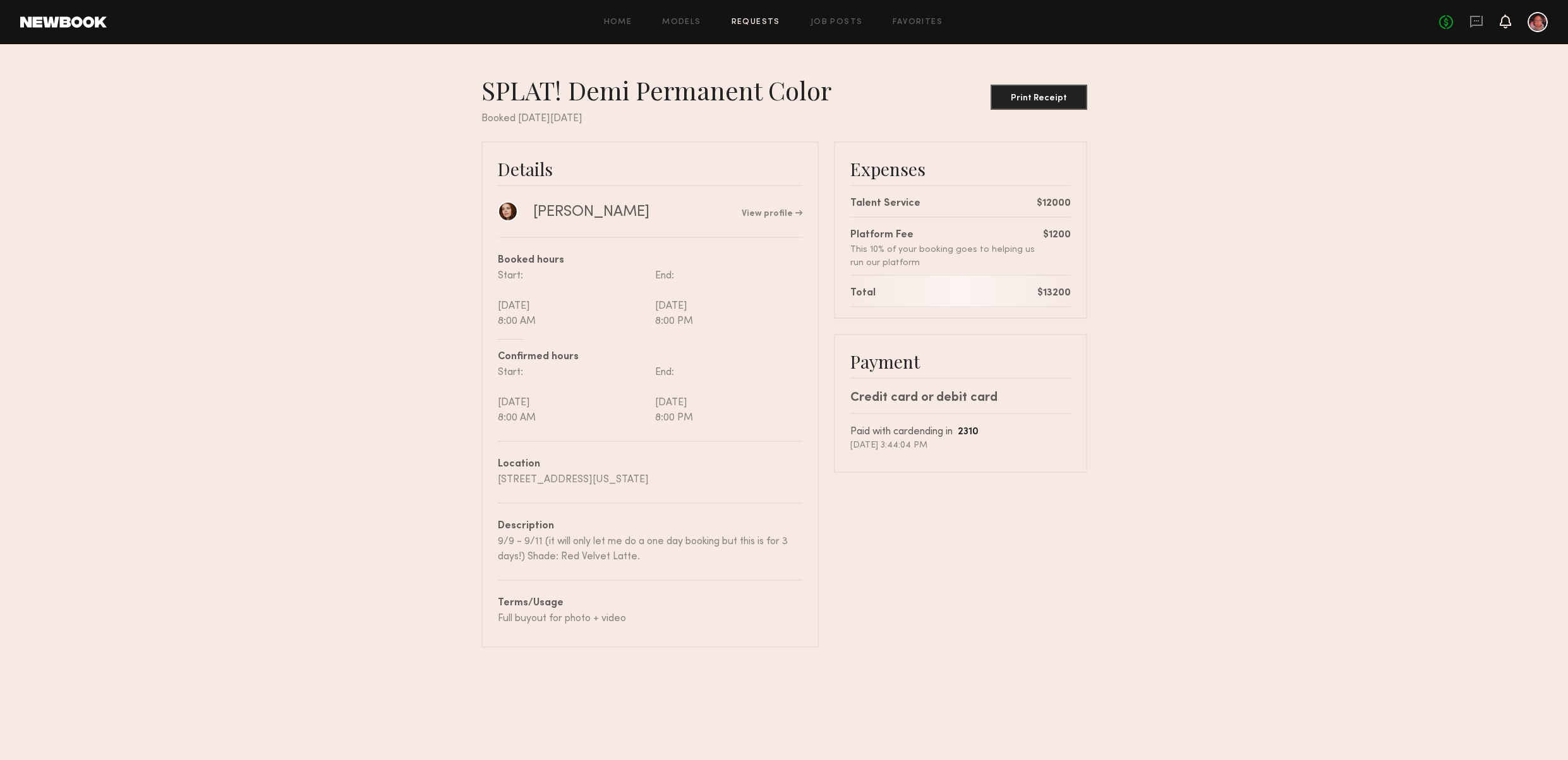
click at [1501, 24] on icon at bounding box center [1506, 20] width 10 height 9
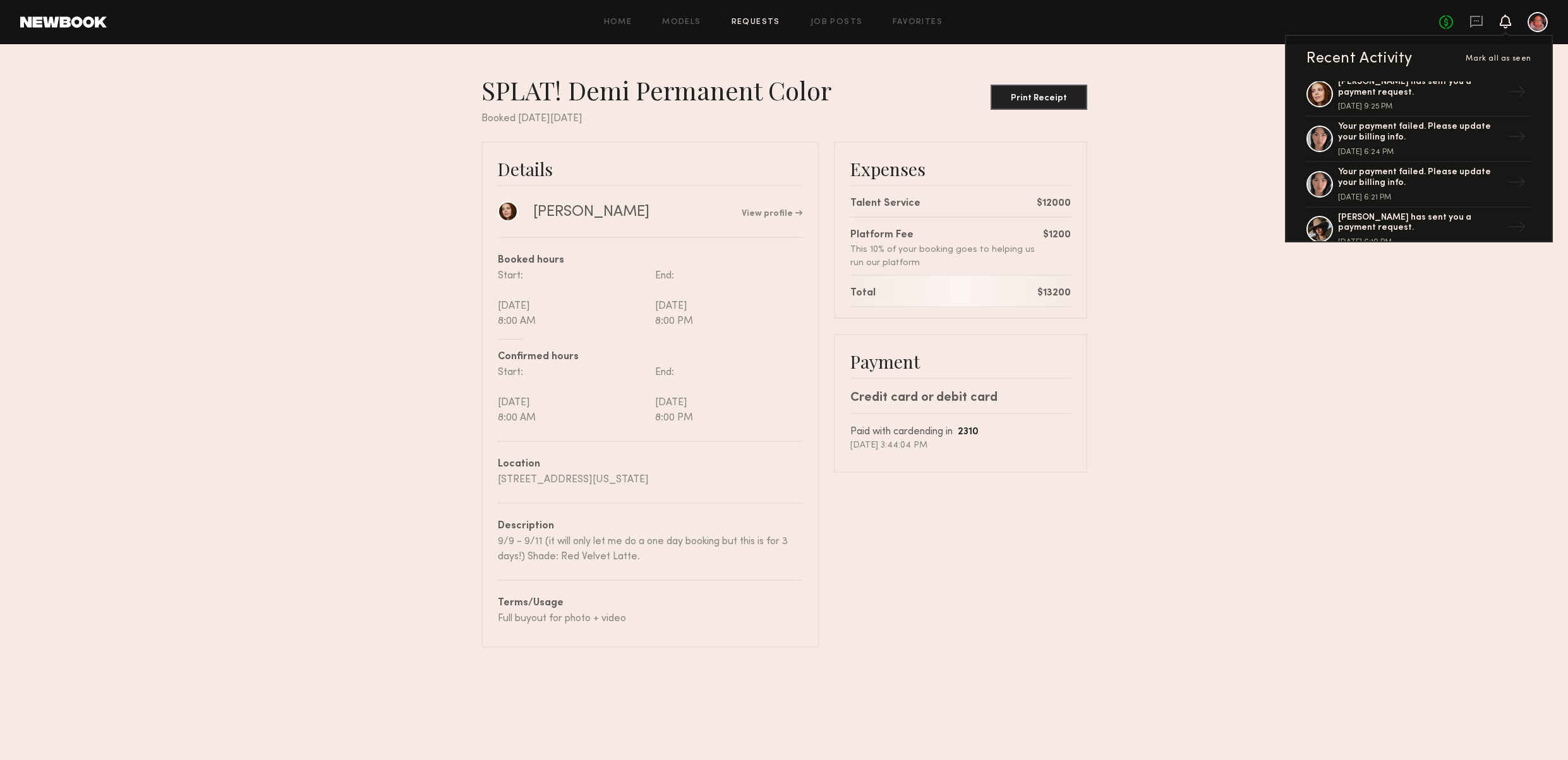
scroll to position [150, 0]
click at [1368, 184] on div "Your payment failed. Please update your billing info." at bounding box center [1421, 174] width 164 height 21
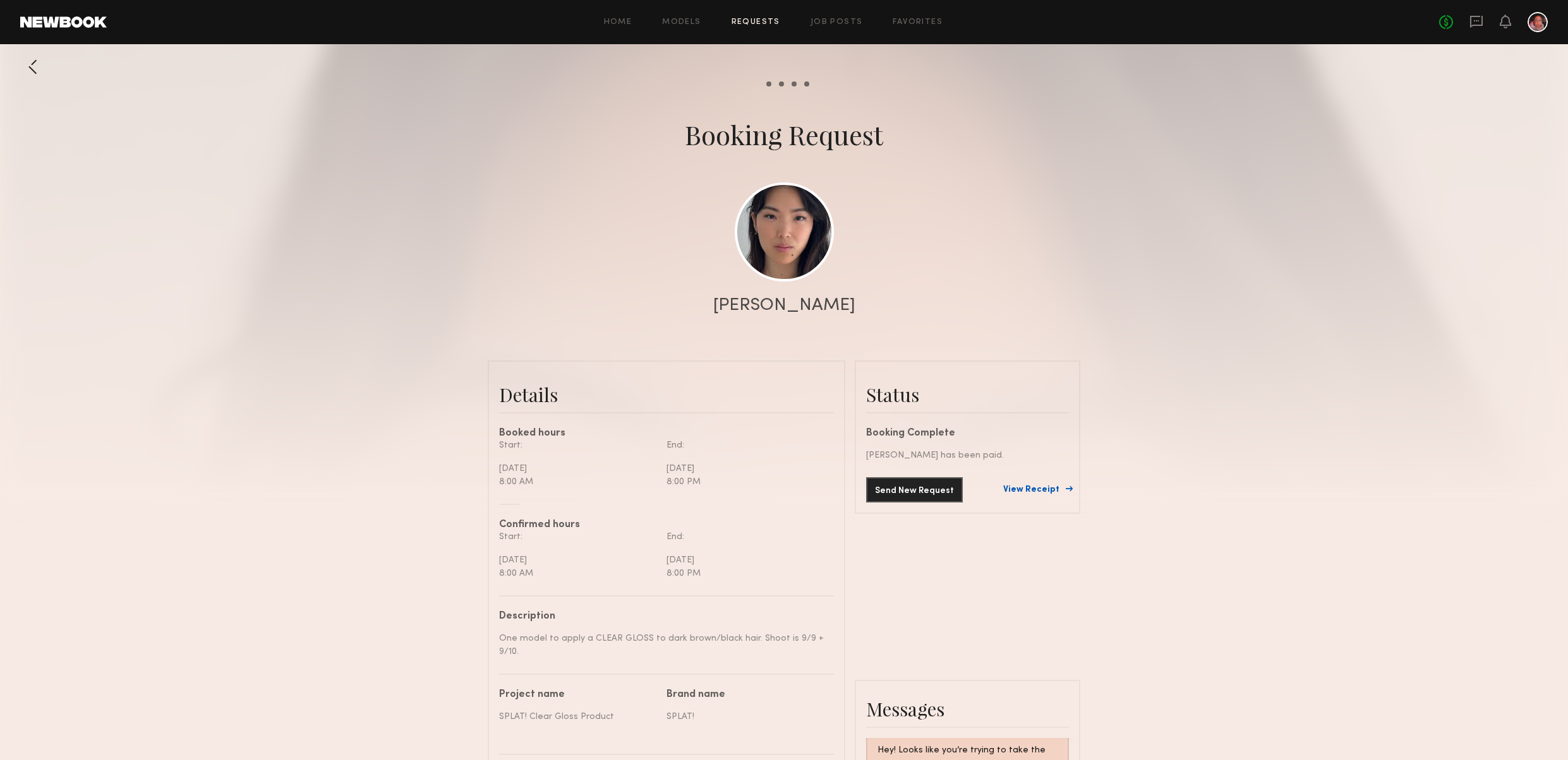
scroll to position [1, 0]
click at [1042, 486] on link "View Receipt" at bounding box center [1036, 489] width 65 height 9
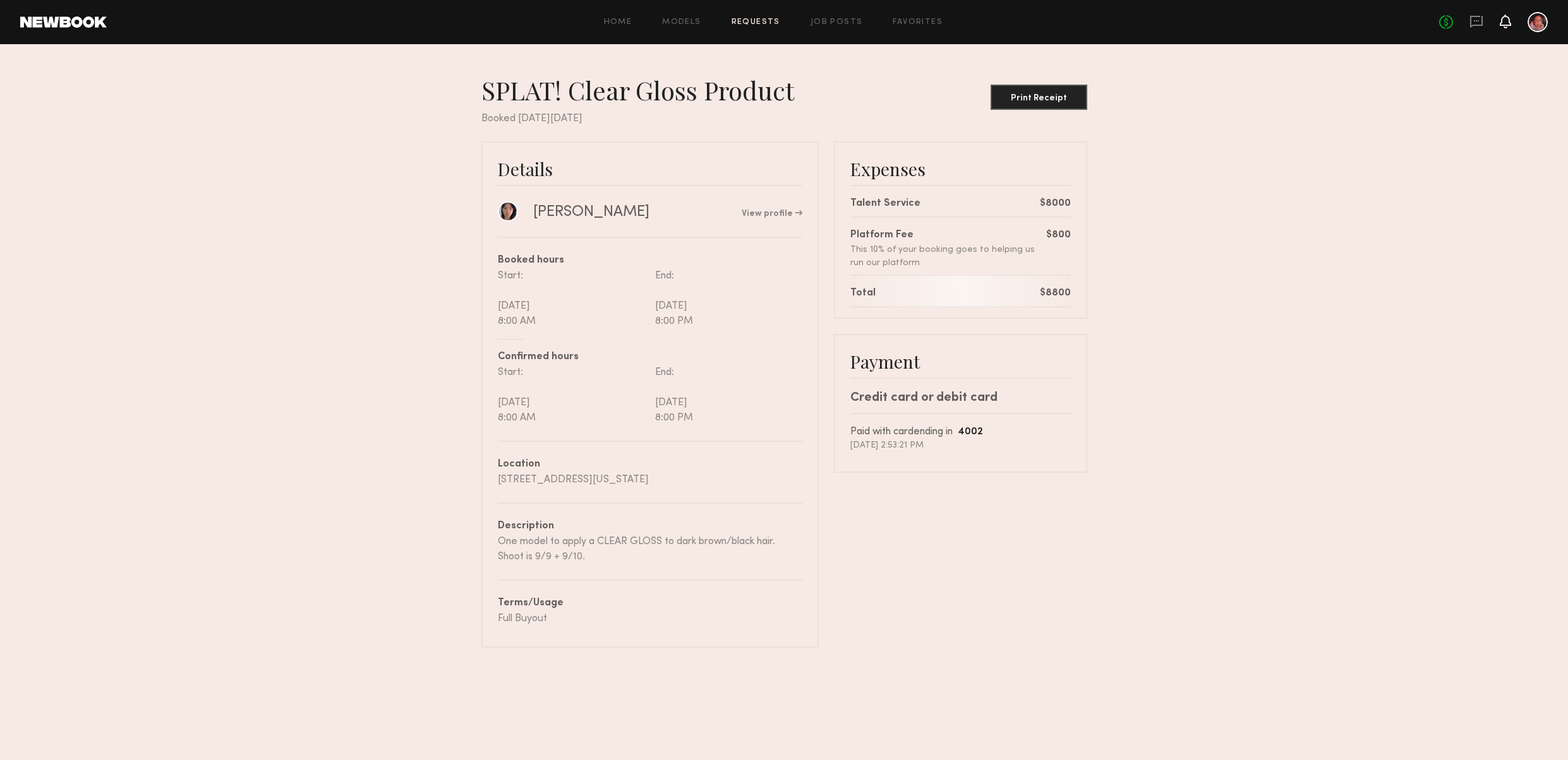
click at [1507, 22] on icon at bounding box center [1506, 20] width 10 height 9
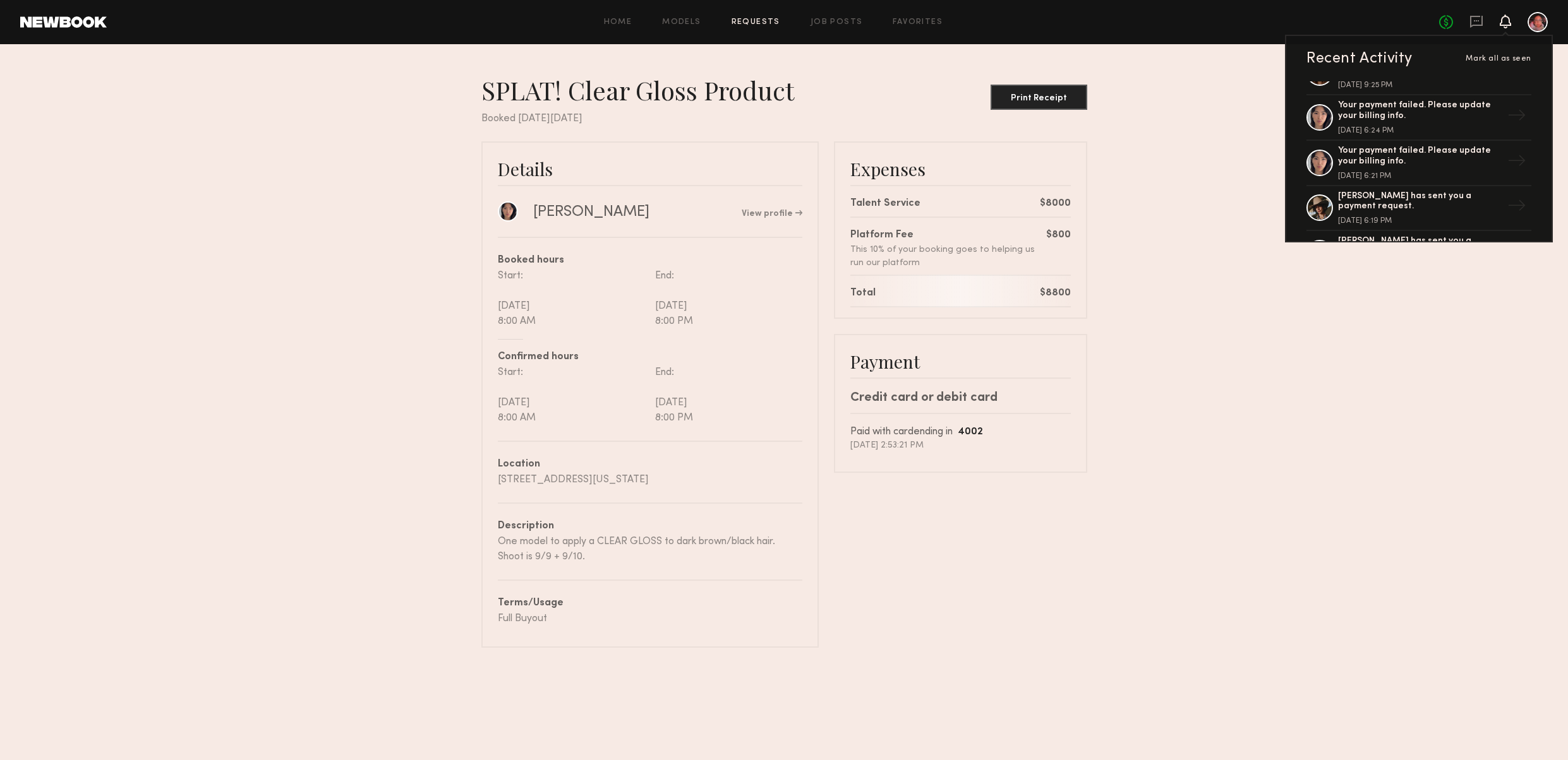
scroll to position [170, 0]
click at [1369, 205] on div "[PERSON_NAME] has sent you a payment request." at bounding box center [1421, 200] width 164 height 21
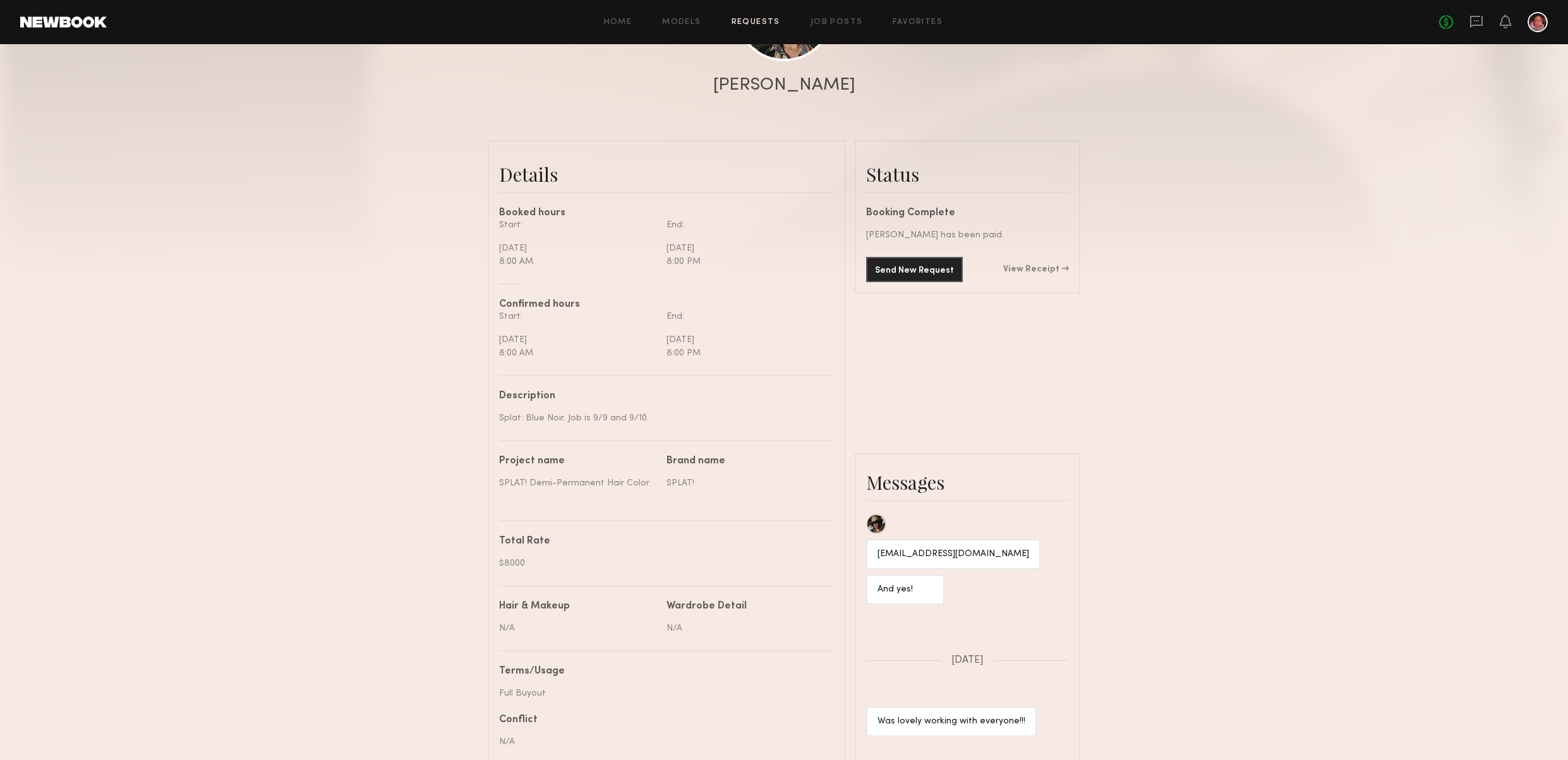
scroll to position [225, 0]
click at [1056, 262] on link "View Receipt" at bounding box center [1036, 265] width 65 height 9
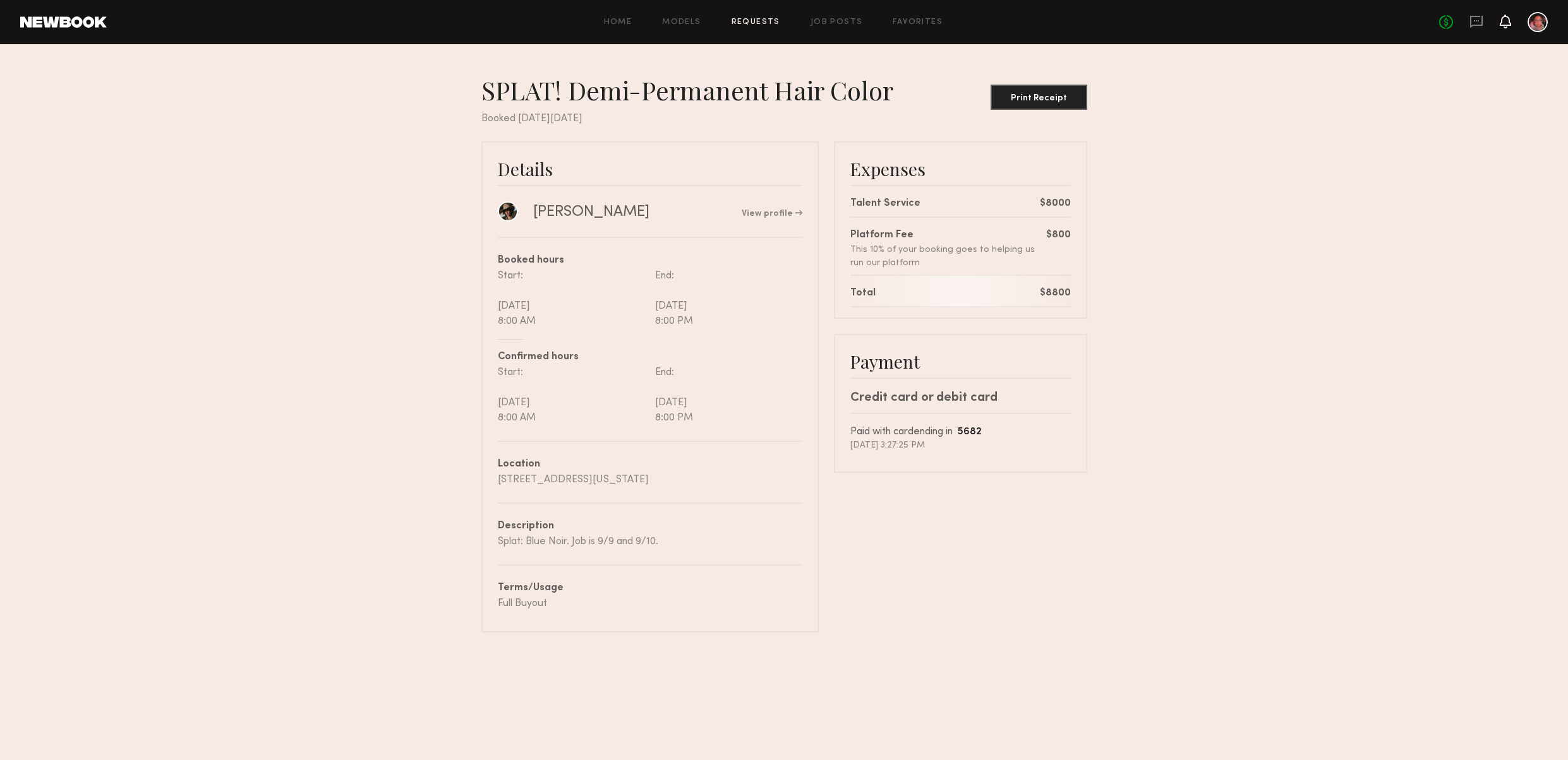
click at [1504, 25] on icon at bounding box center [1506, 20] width 10 height 9
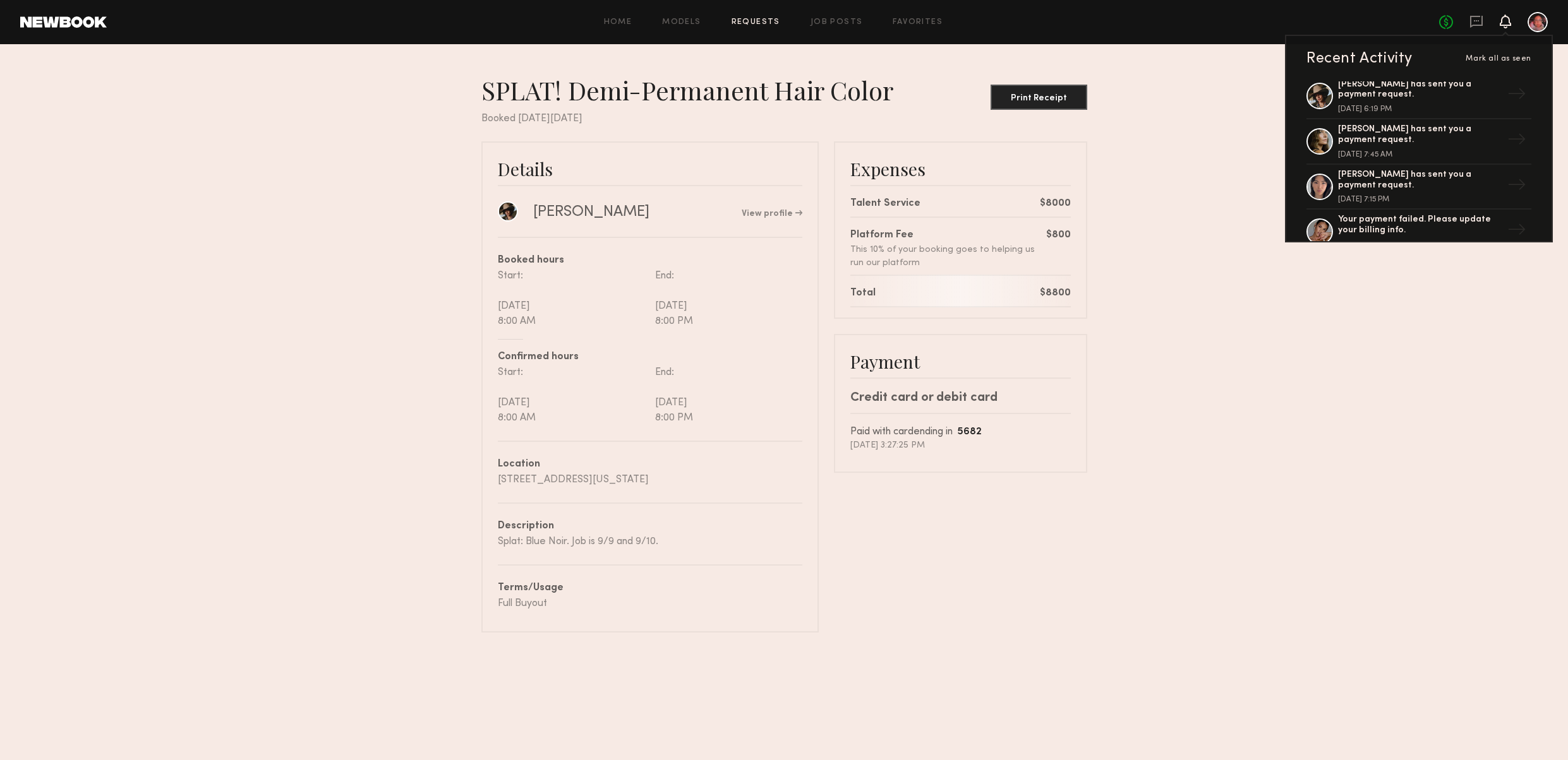
scroll to position [281, 0]
click at [1388, 141] on div "[PERSON_NAME] has sent you a payment request." at bounding box center [1421, 132] width 164 height 21
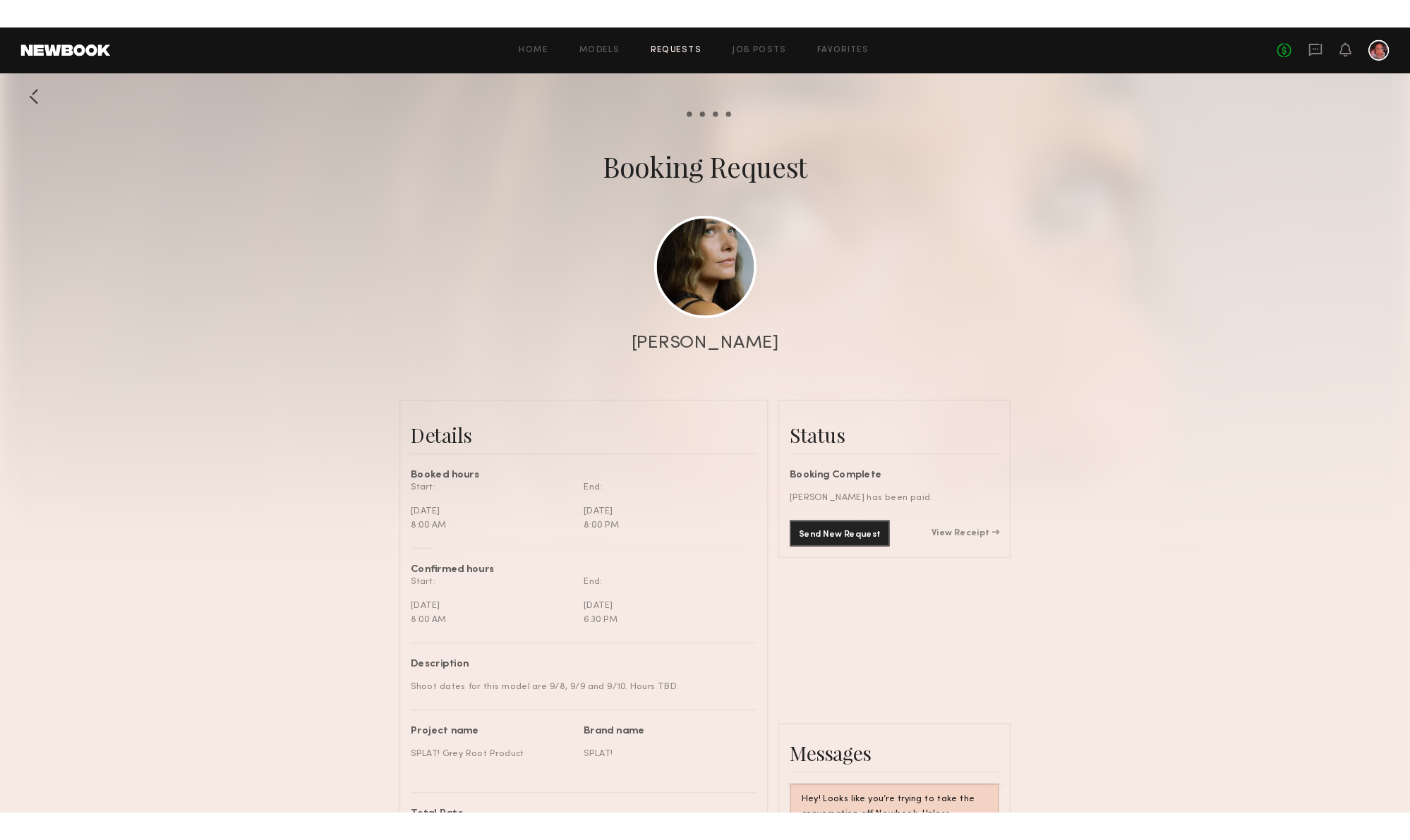
scroll to position [1569, 0]
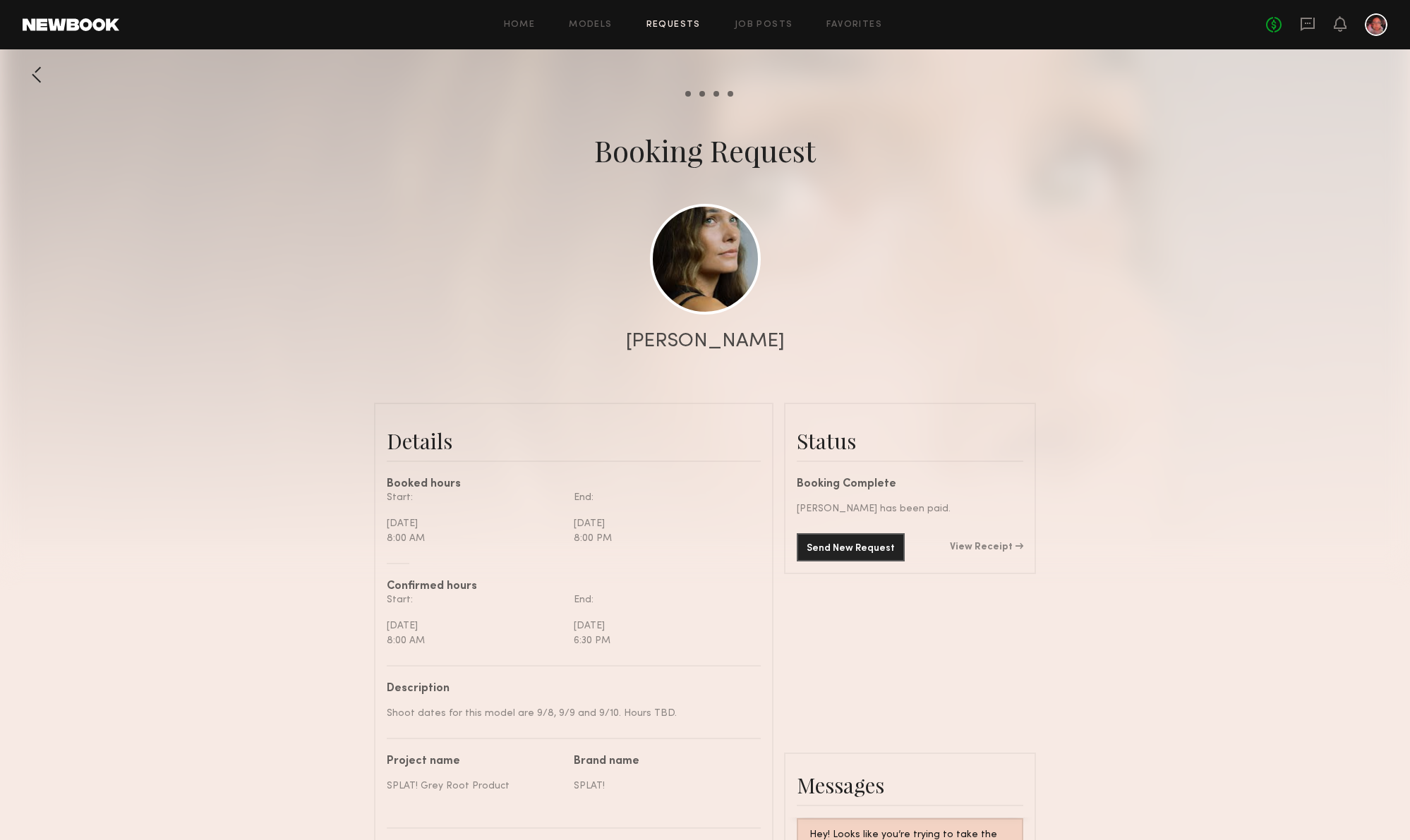
click at [64, 20] on link at bounding box center [71, 25] width 97 height 12
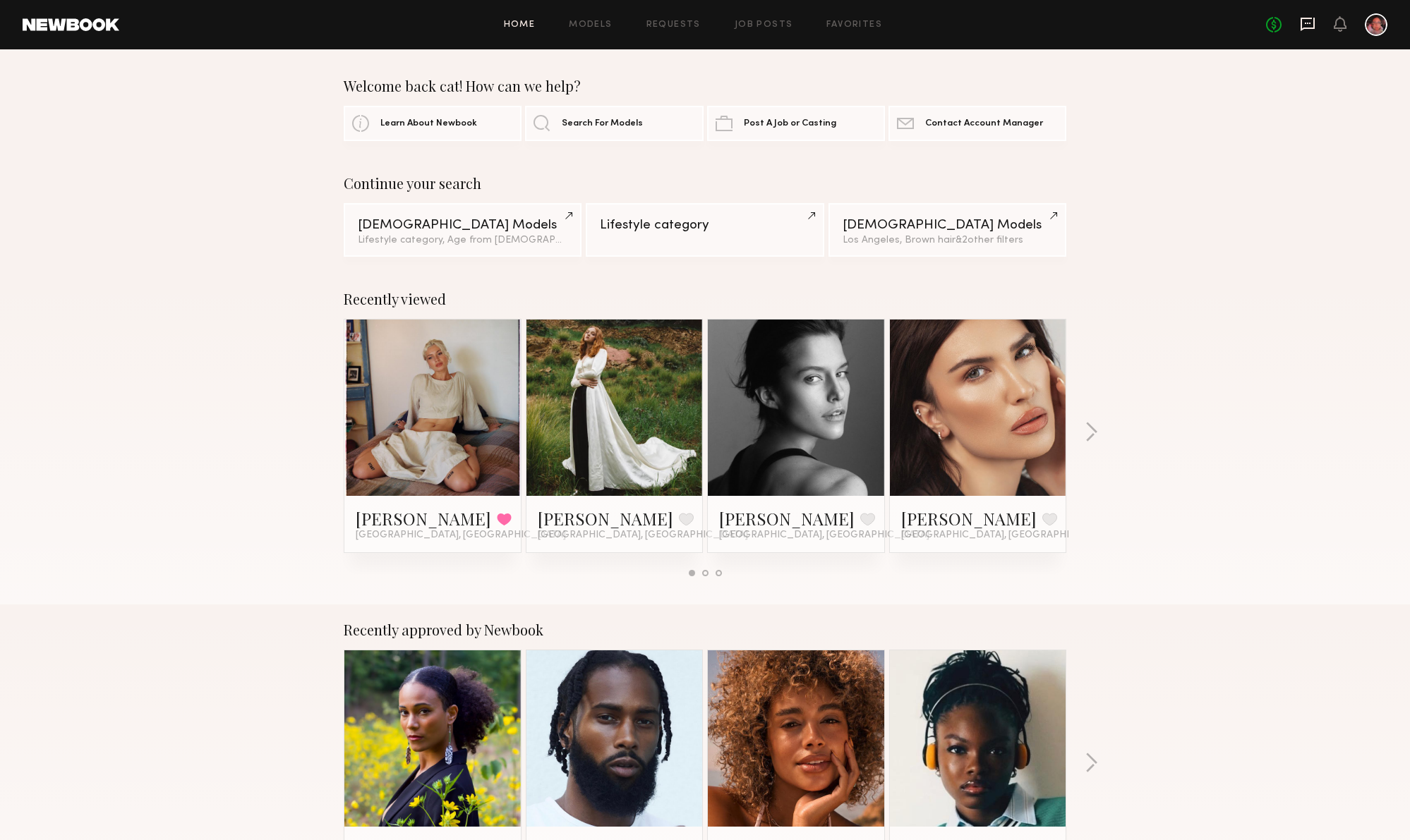
click at [1312, 23] on icon at bounding box center [1307, 24] width 14 height 13
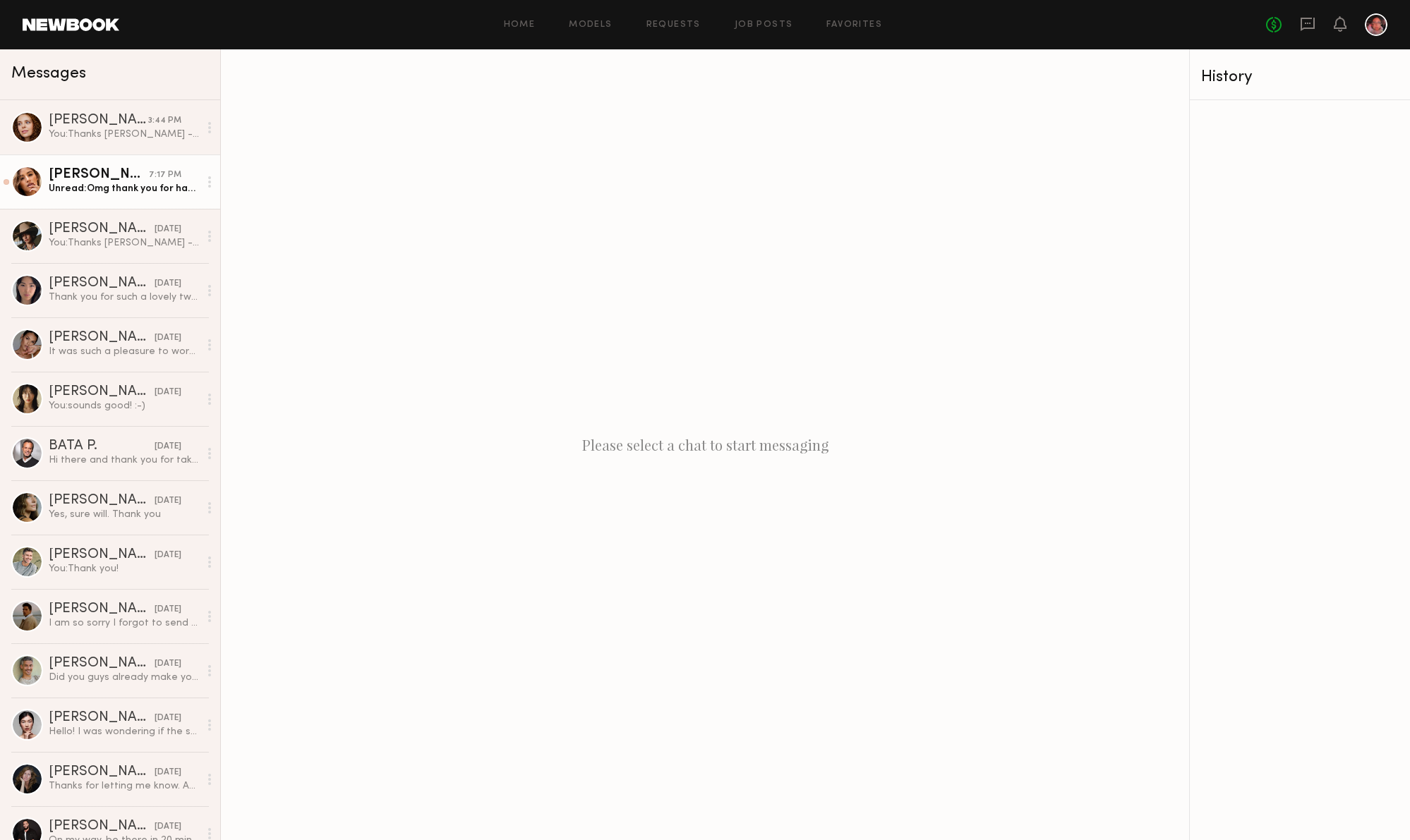
click at [92, 180] on div "[PERSON_NAME]" at bounding box center [99, 175] width 100 height 14
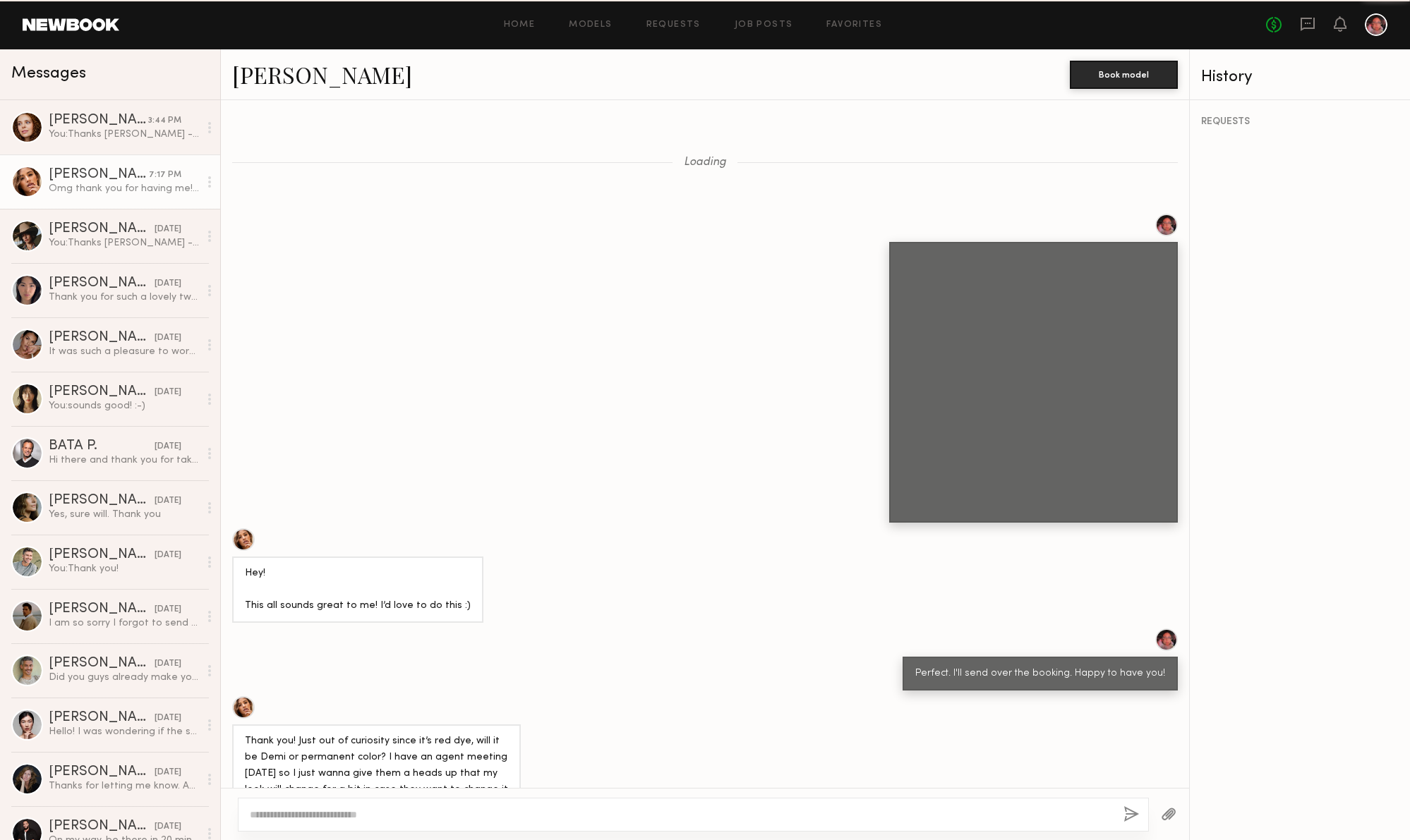
scroll to position [777, 0]
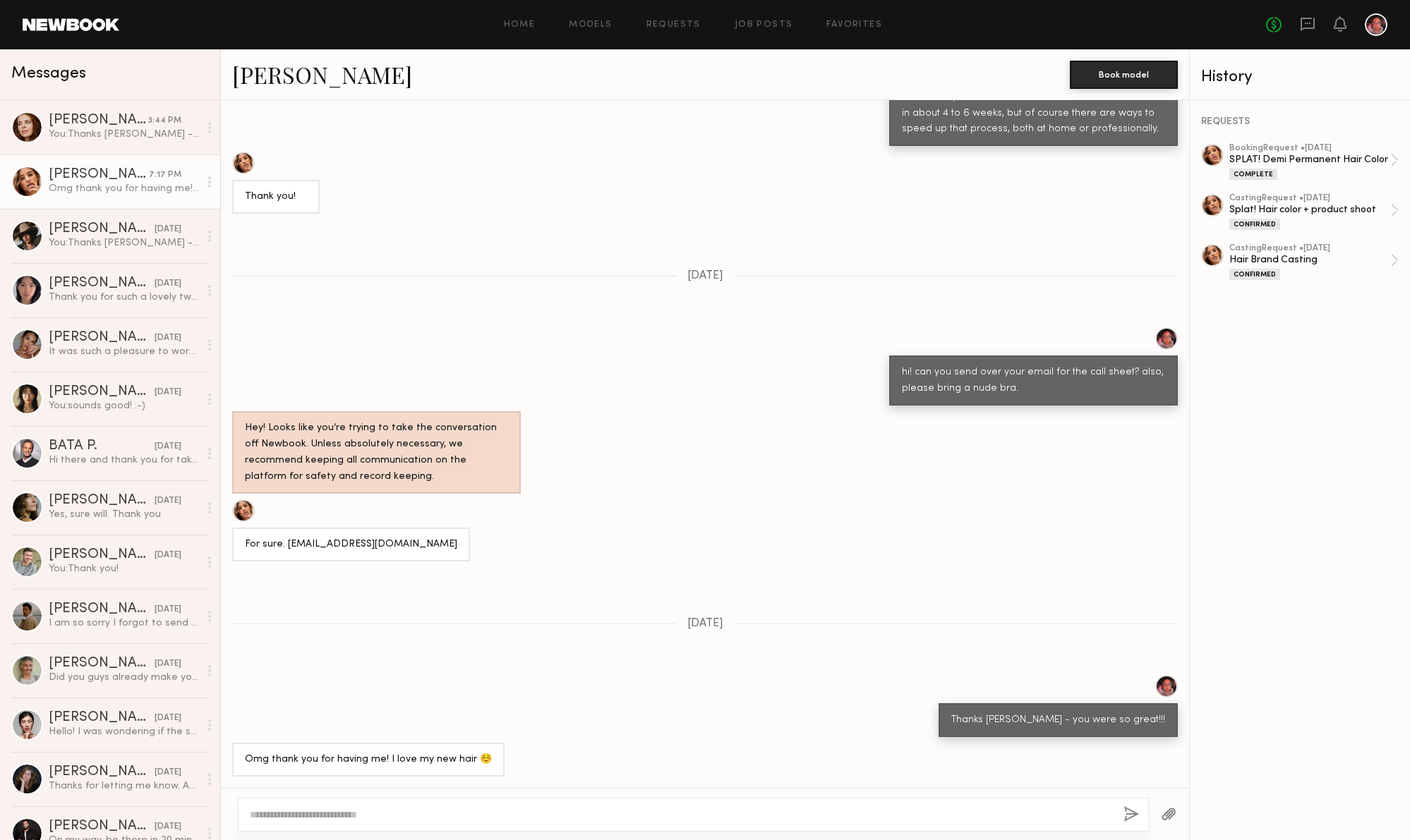
click at [506, 814] on textarea at bounding box center [681, 814] width 862 height 14
type textarea "**********"
click at [1132, 817] on button "button" at bounding box center [1131, 815] width 16 height 18
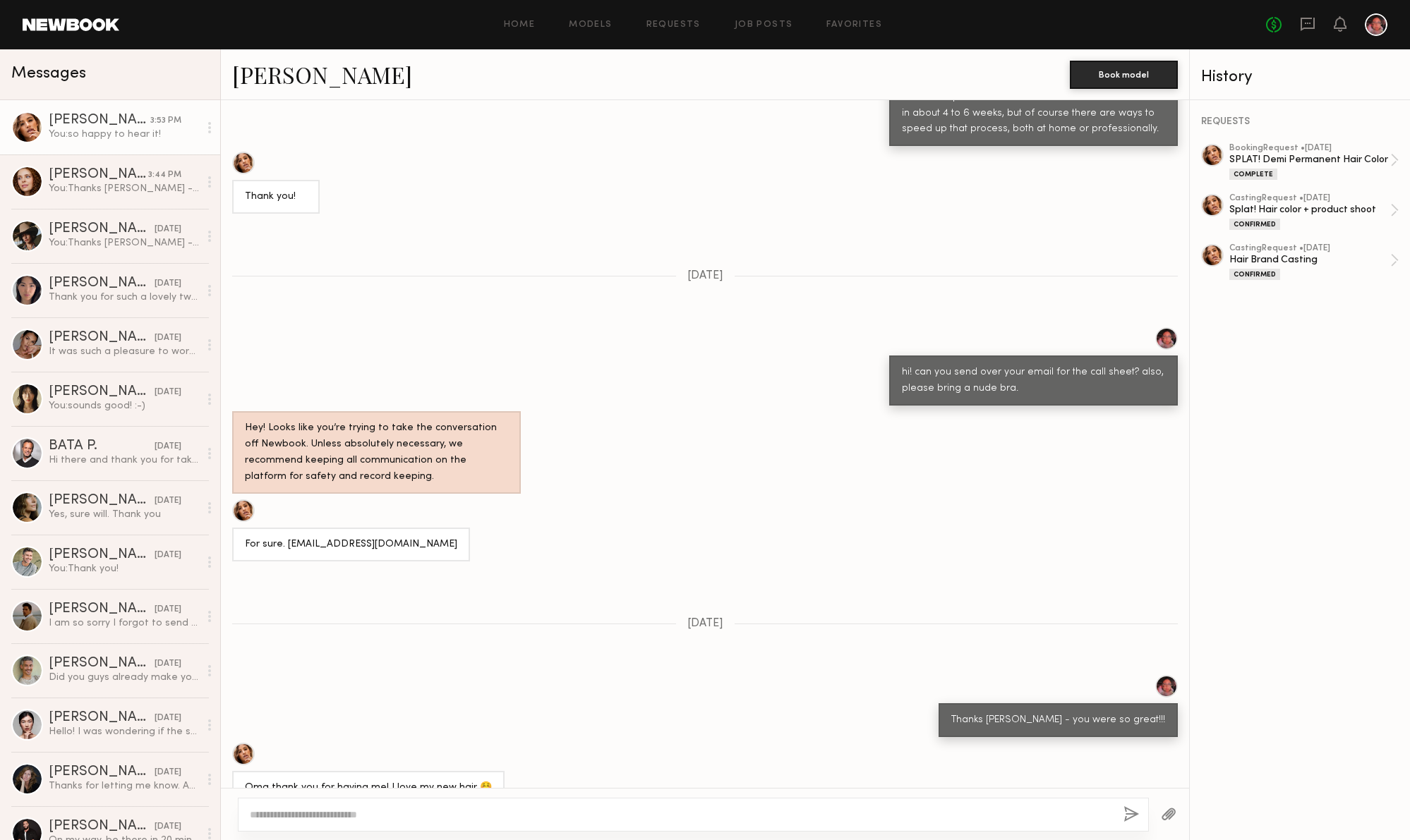
scroll to position [1060, 0]
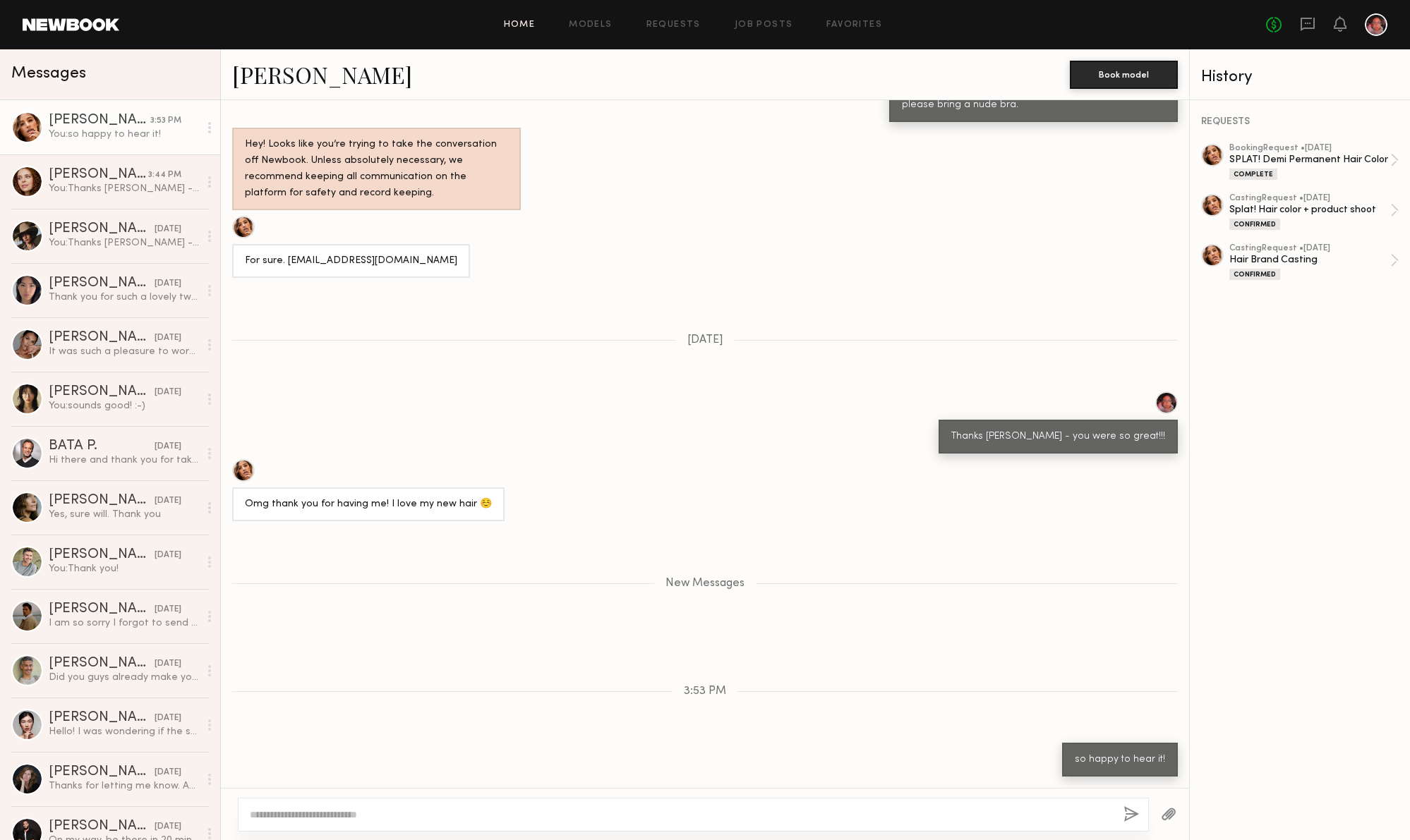
click at [515, 23] on link "Home" at bounding box center [520, 25] width 32 height 9
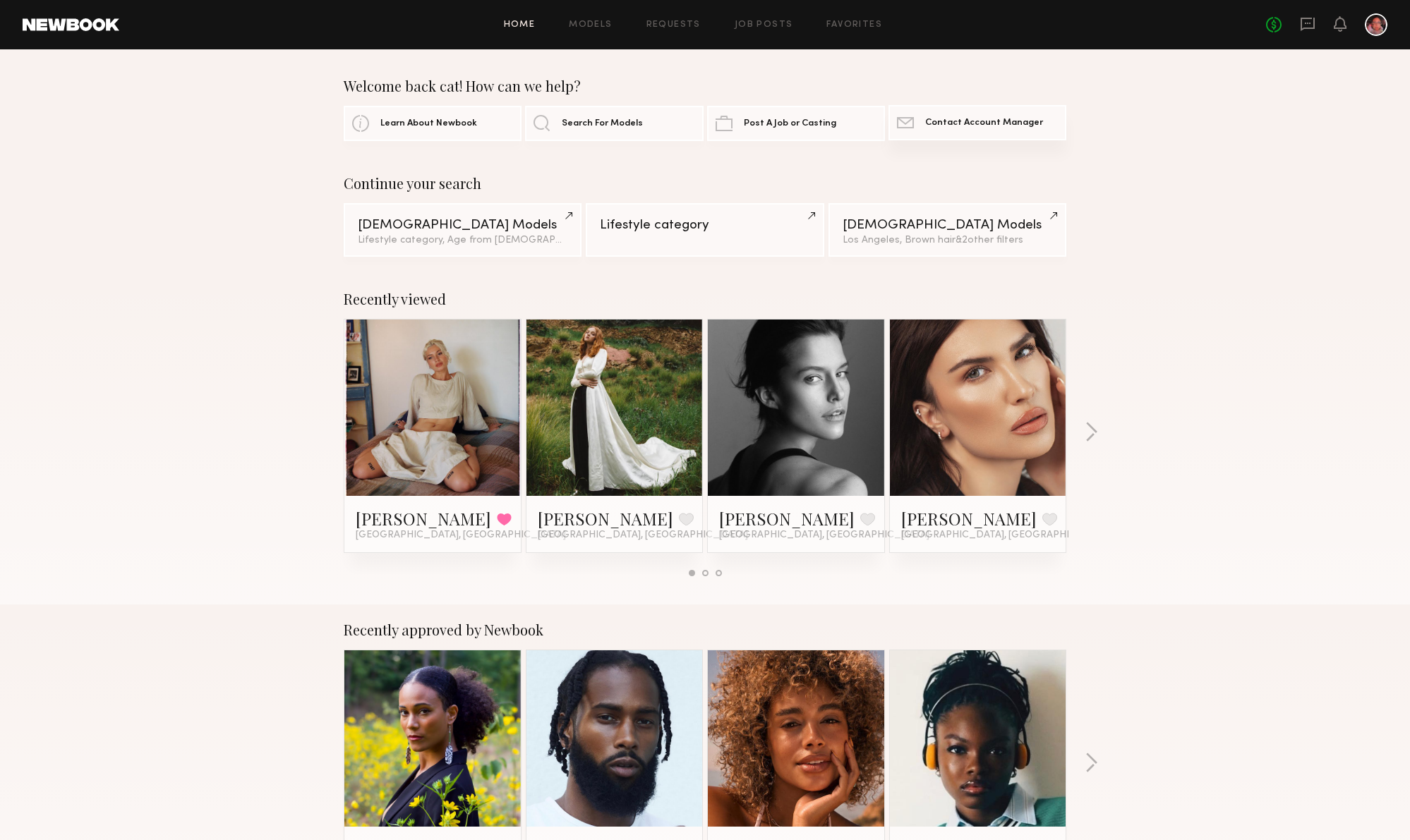
click at [944, 124] on span "Contact Account Manager" at bounding box center [984, 123] width 118 height 9
click at [440, 120] on span "Learn About Newbook" at bounding box center [429, 123] width 97 height 9
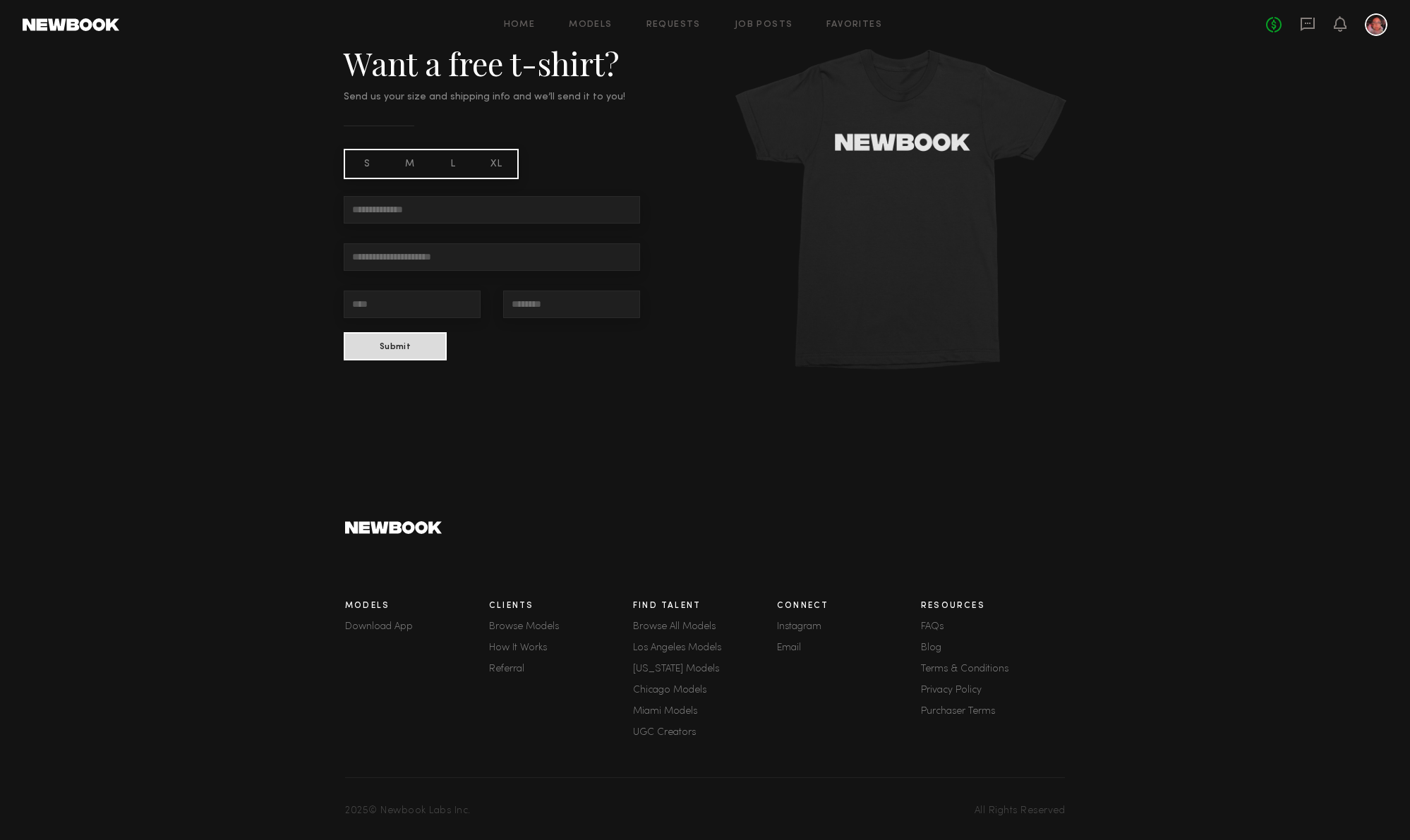
scroll to position [1257, 0]
click at [795, 645] on link "Email" at bounding box center [848, 645] width 144 height 10
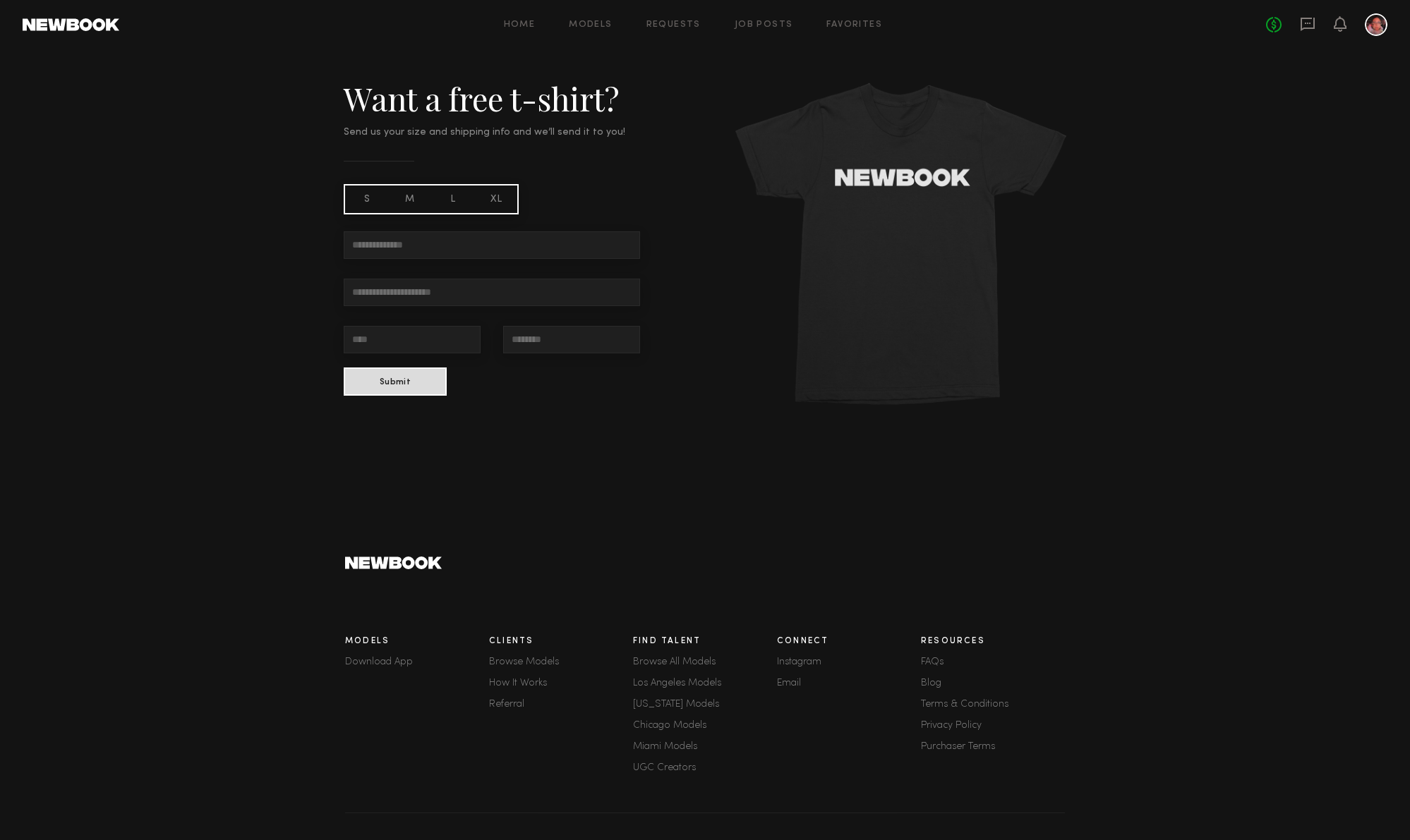
scroll to position [1218, 0]
click at [383, 204] on div "S" at bounding box center [366, 201] width 43 height 27
click at [446, 248] on input "text" at bounding box center [491, 247] width 296 height 27
type input "**********"
type input "*"
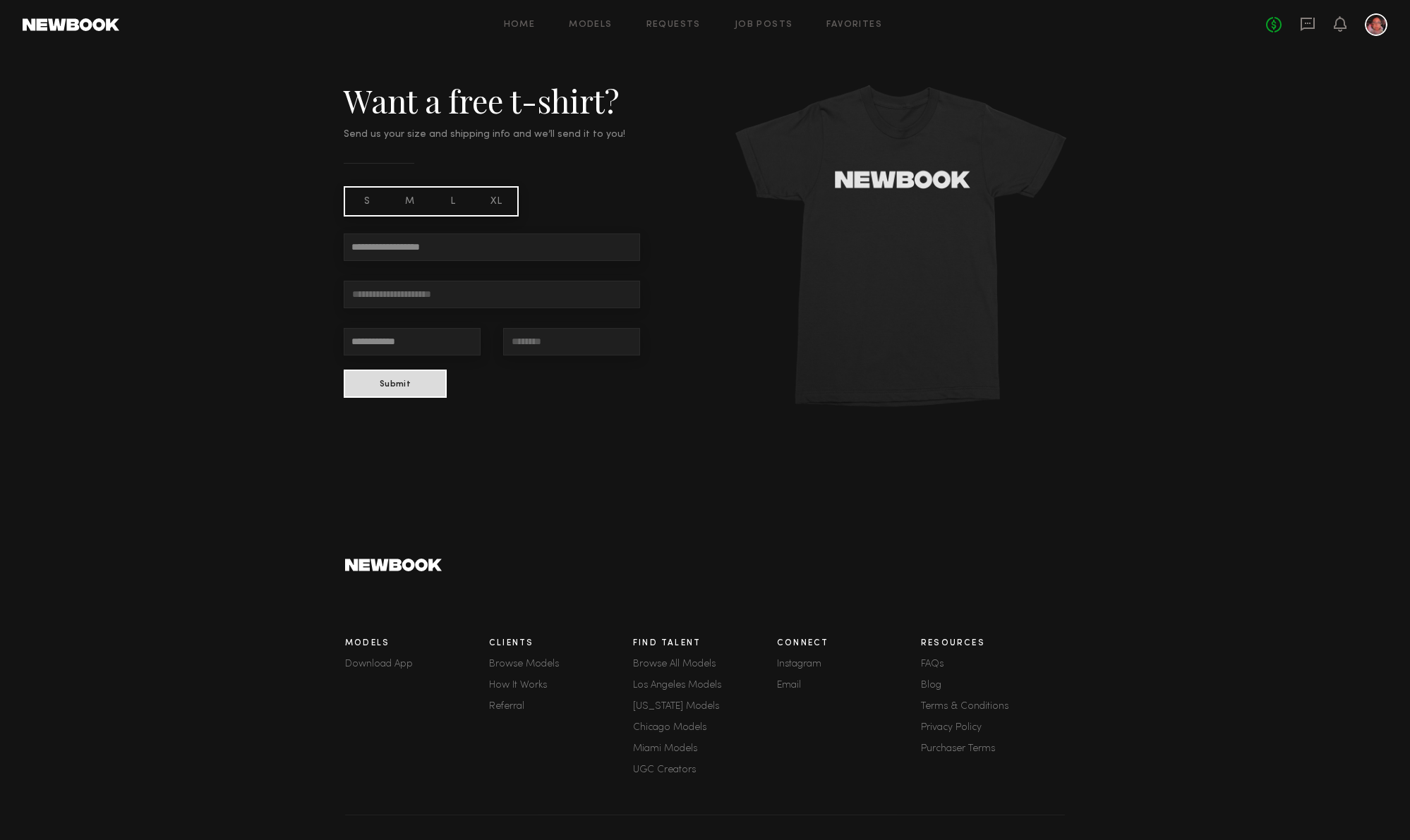
type input "**********"
type input "*****"
click at [406, 196] on div "M" at bounding box center [410, 201] width 43 height 27
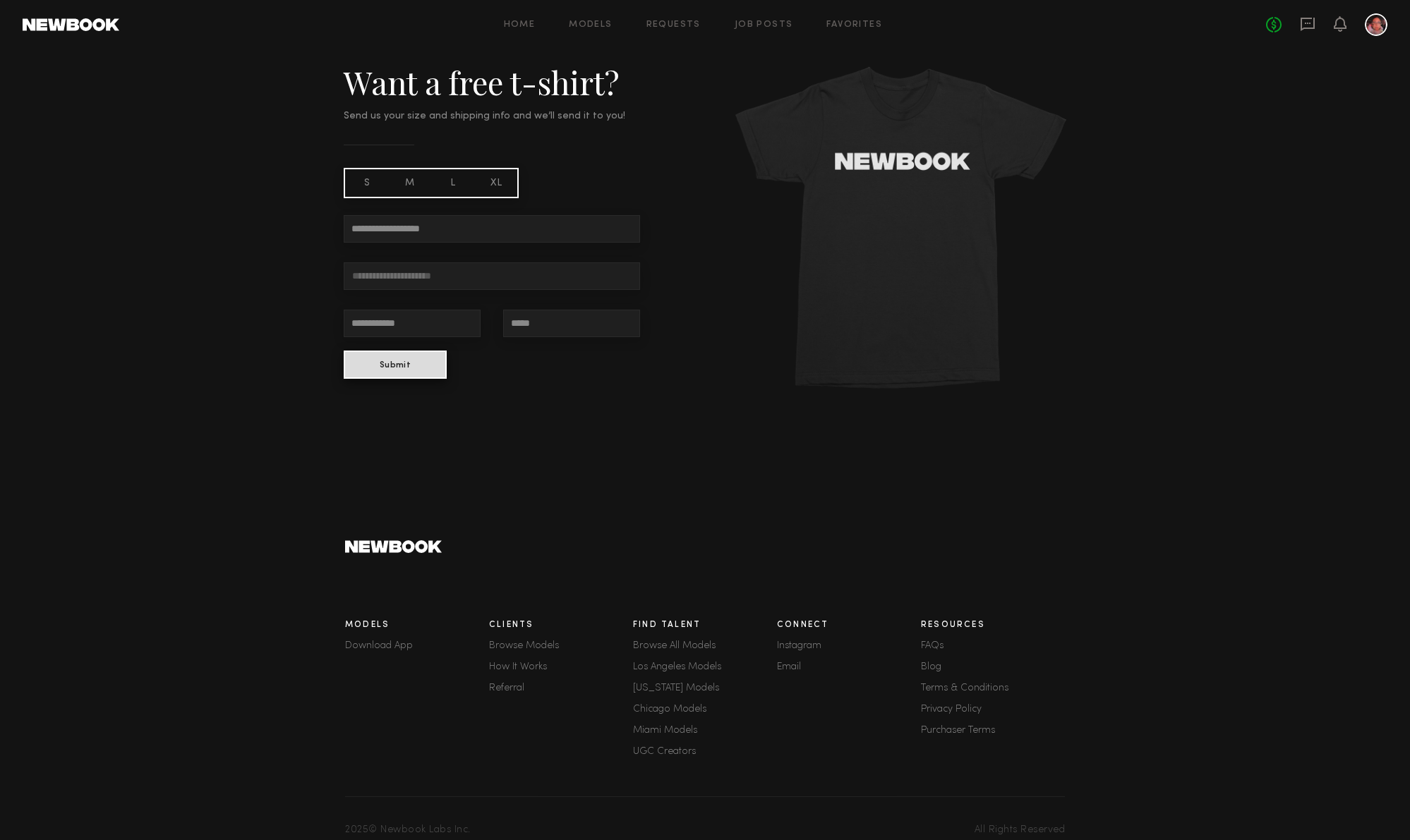
click at [393, 371] on button "Submit" at bounding box center [395, 365] width 103 height 28
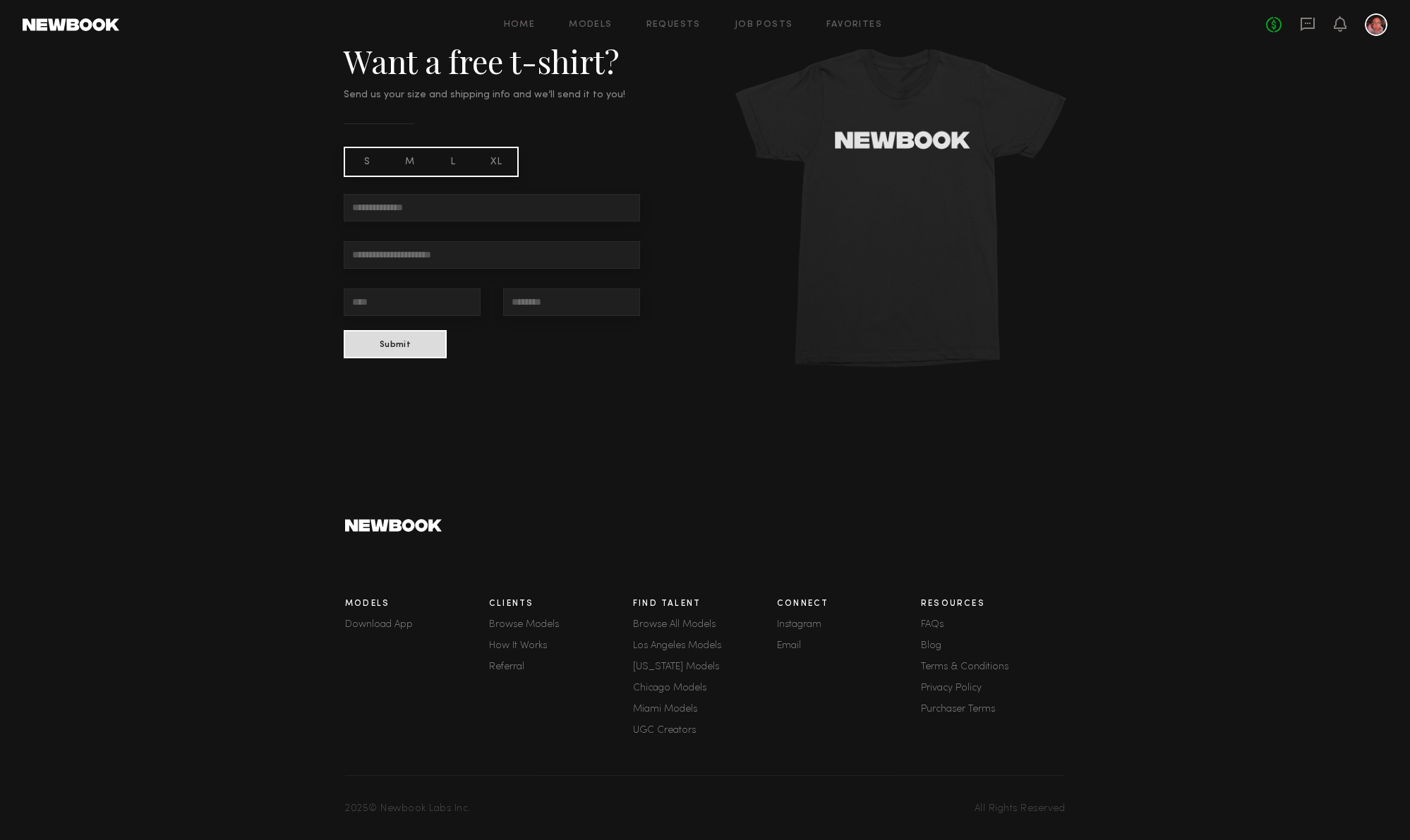
click at [929, 626] on link "FAQs" at bounding box center [992, 624] width 144 height 10
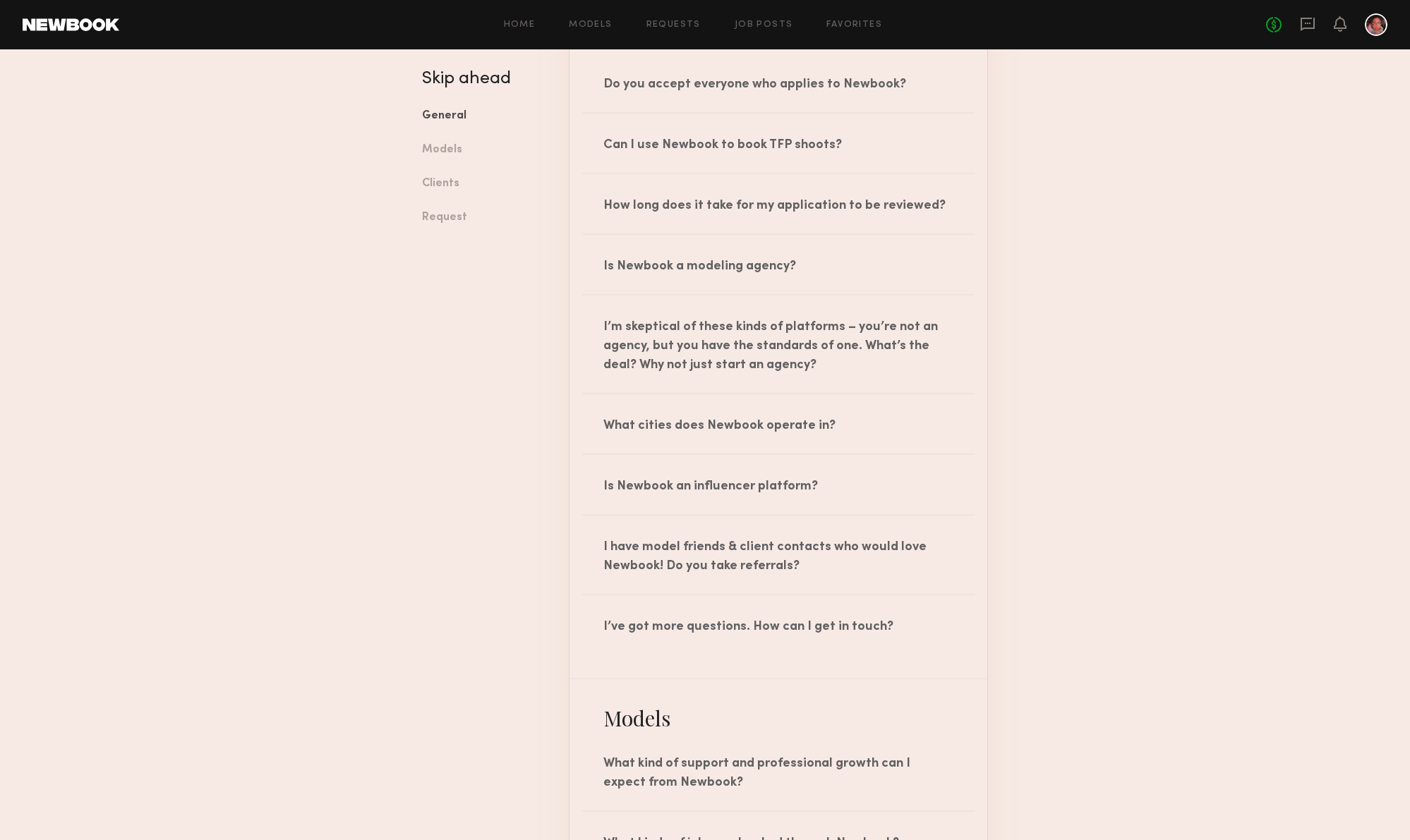
scroll to position [343, 0]
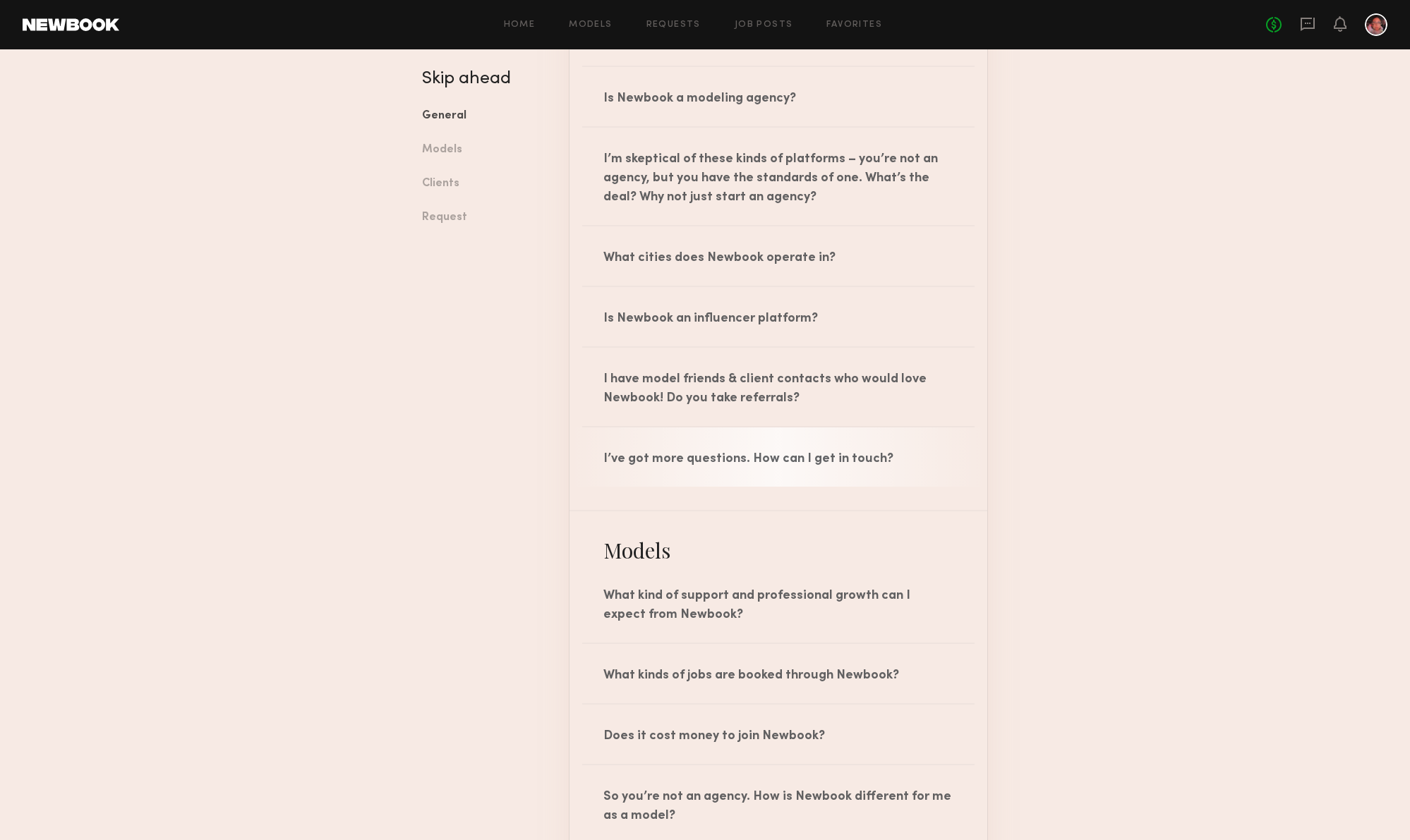
click at [804, 456] on div "I’ve got more questions. How can I get in touch?" at bounding box center [778, 456] width 417 height 59
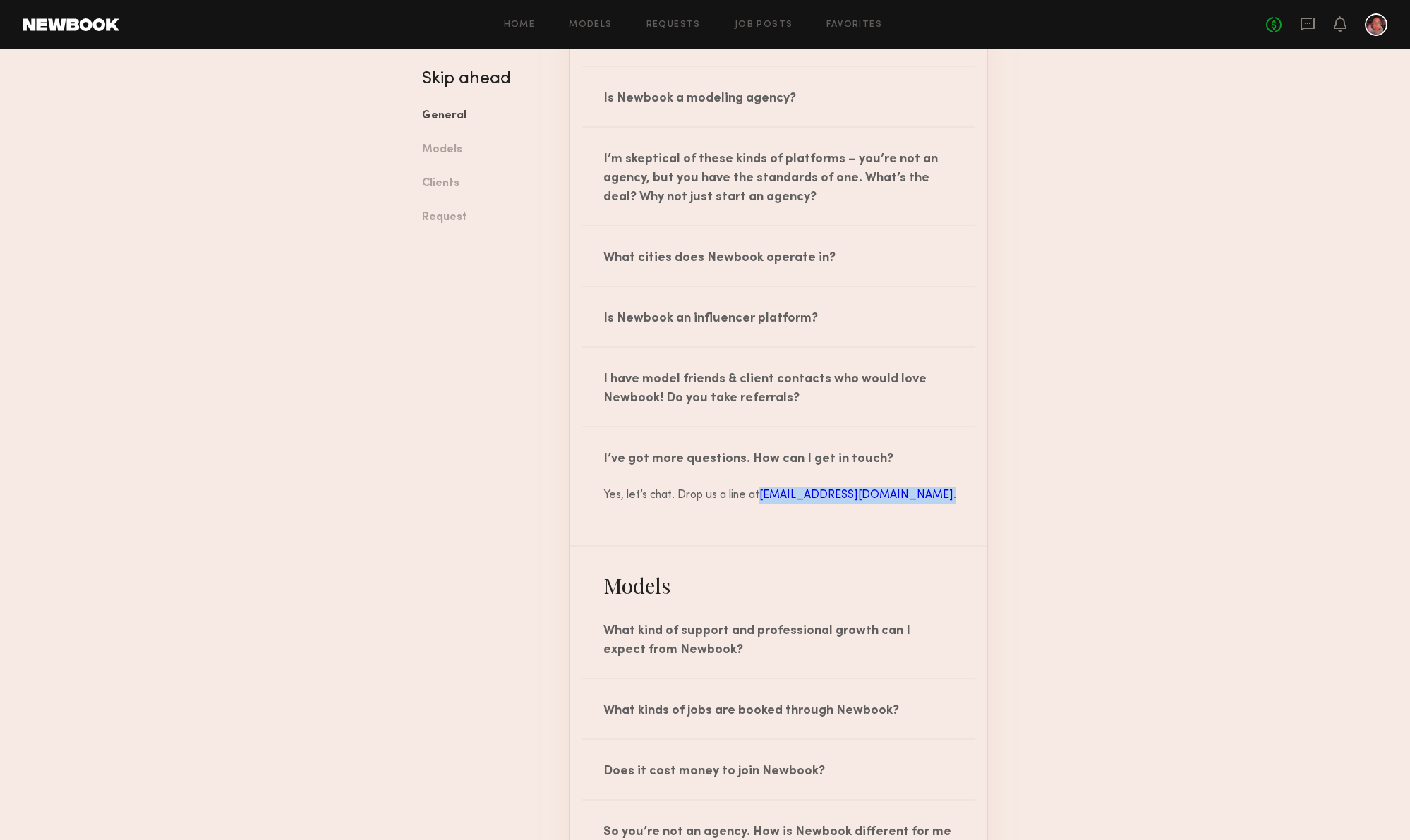
drag, startPoint x: 915, startPoint y: 496, endPoint x: 764, endPoint y: 500, distance: 151.1
click at [764, 500] on div "Yes, let’s chat. Drop us a line at [EMAIL_ADDRESS][DOMAIN_NAME] ." at bounding box center [778, 495] width 378 height 17
copy div "[EMAIL_ADDRESS][DOMAIN_NAME] ."
